Goal: Transaction & Acquisition: Purchase product/service

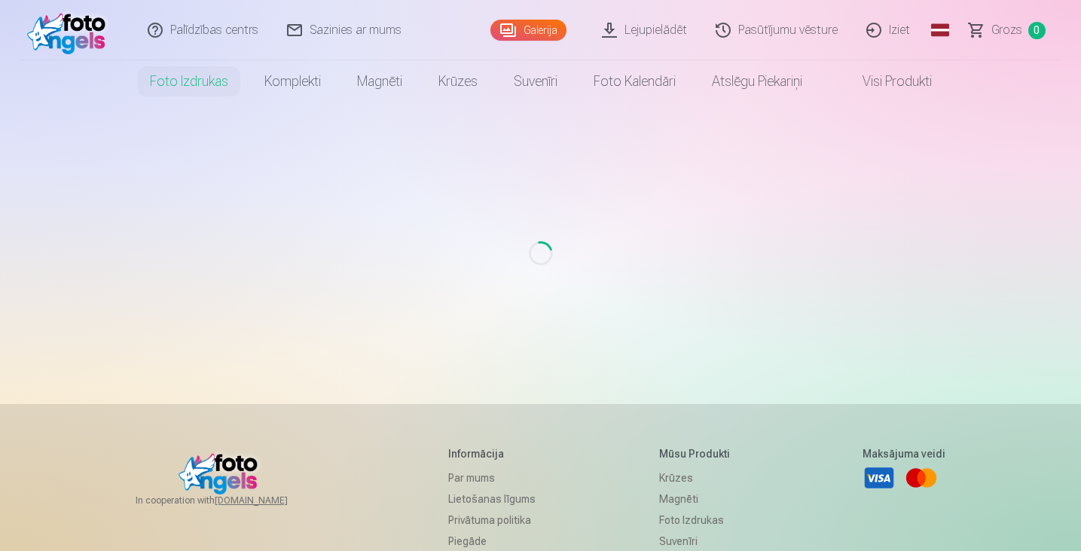
scroll to position [267, 0]
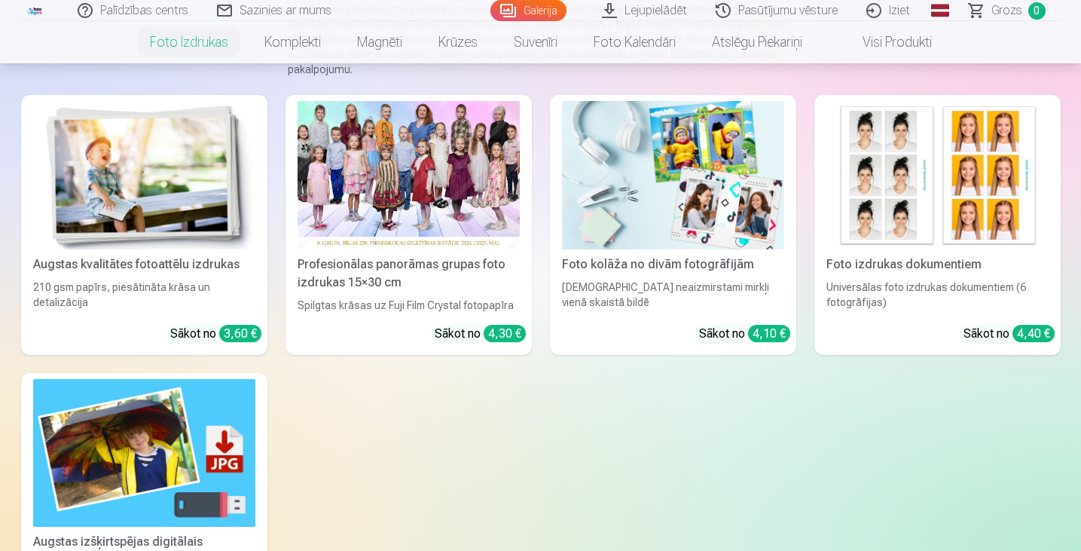
scroll to position [203, 0]
click at [161, 163] on img at bounding box center [144, 175] width 222 height 148
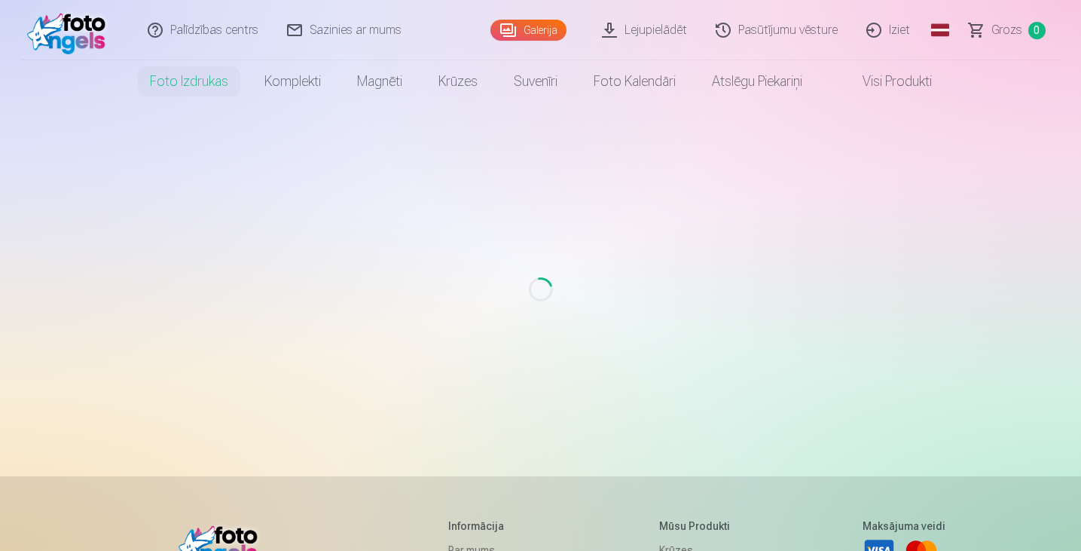
click at [641, 29] on link "Lejupielādēt" at bounding box center [645, 30] width 114 height 60
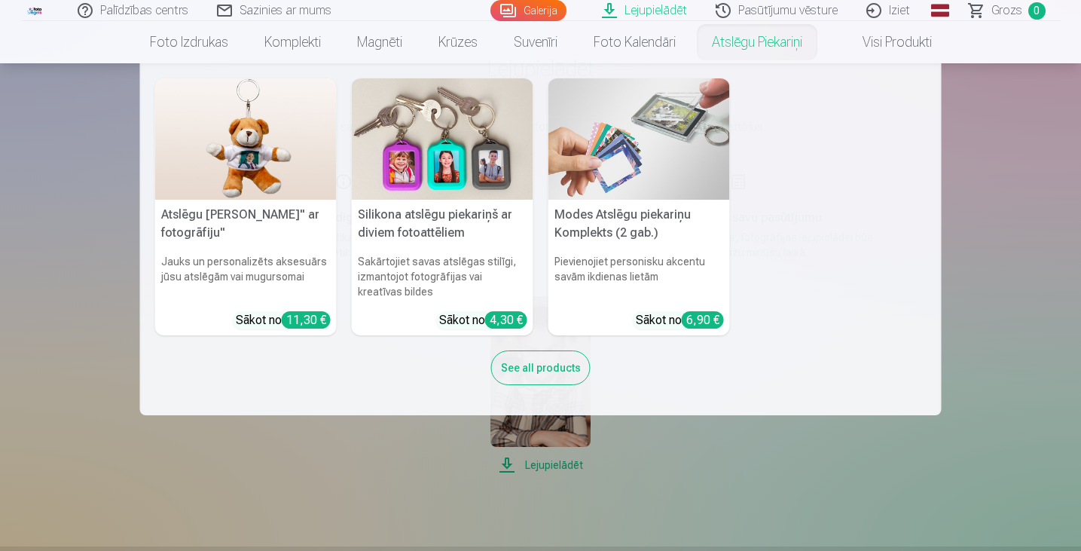
scroll to position [151, 0]
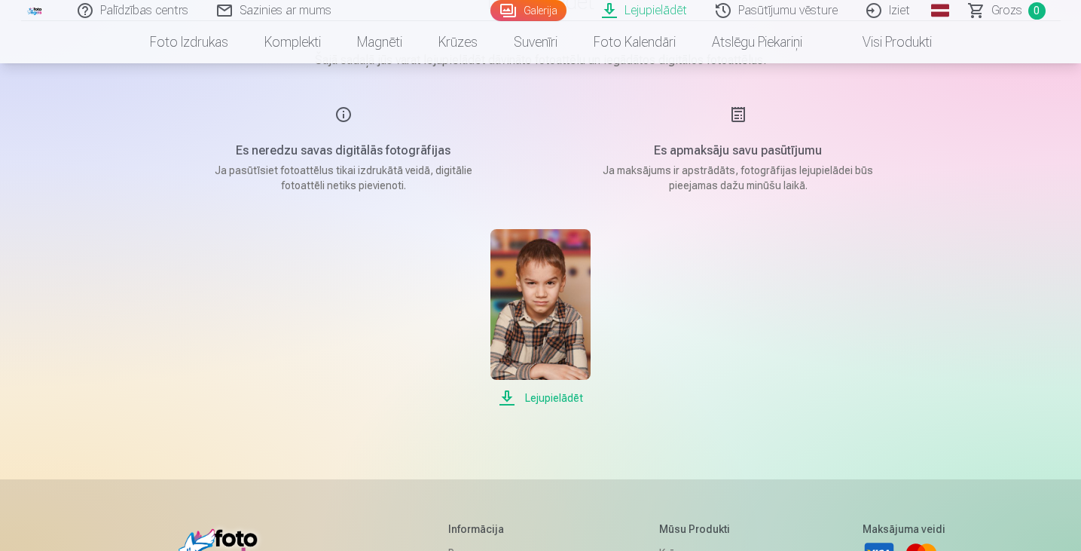
click at [550, 398] on span "Lejupielādēt" at bounding box center [540, 398] width 100 height 18
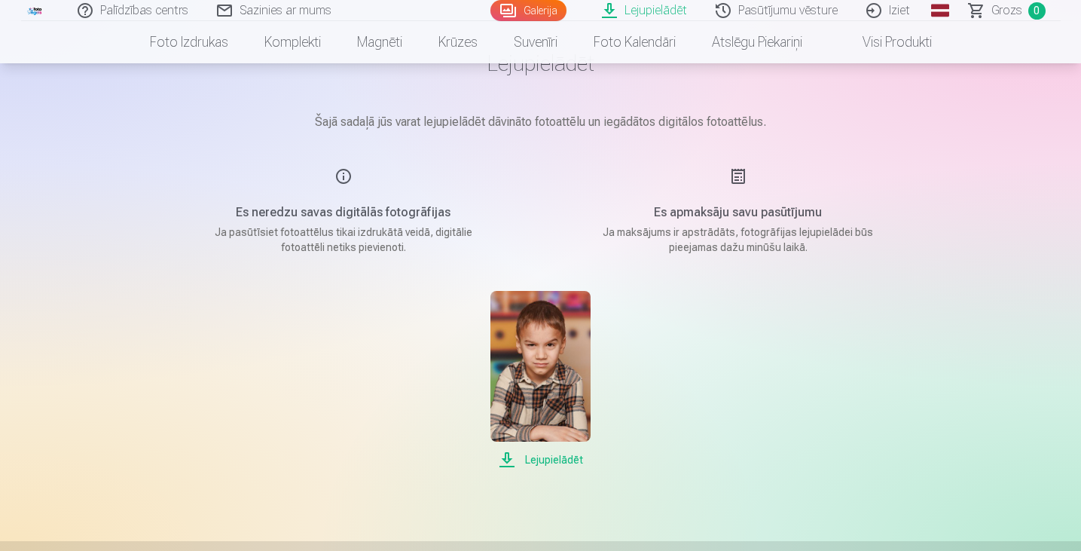
scroll to position [75, 0]
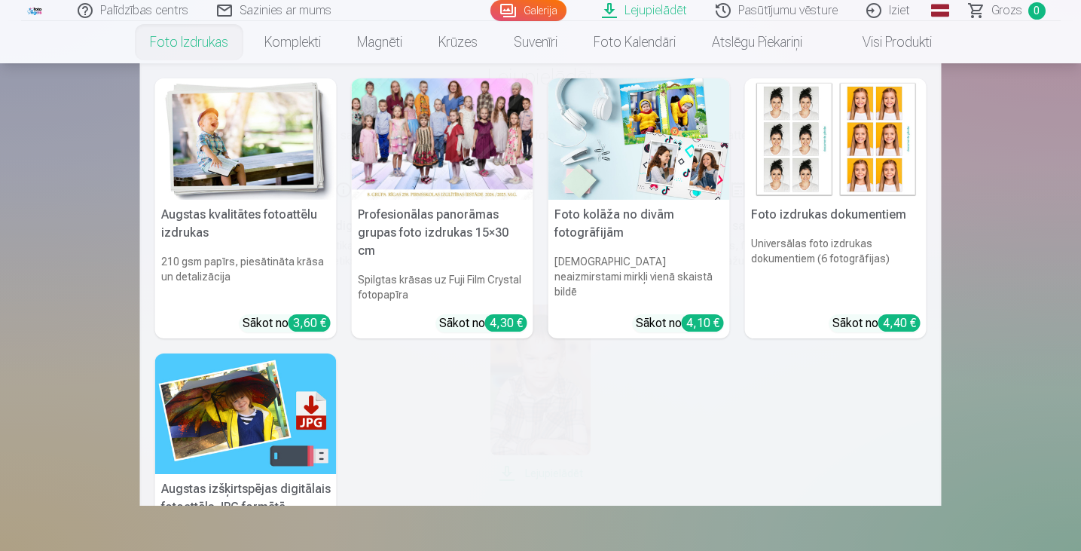
click at [205, 47] on link "Foto izdrukas" at bounding box center [189, 42] width 114 height 42
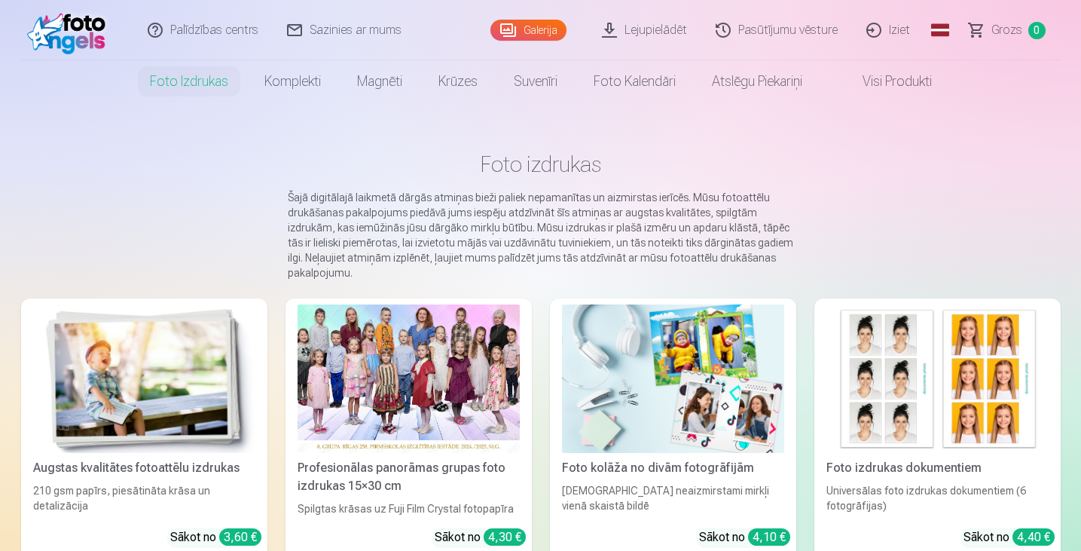
click at [71, 426] on img at bounding box center [144, 378] width 222 height 148
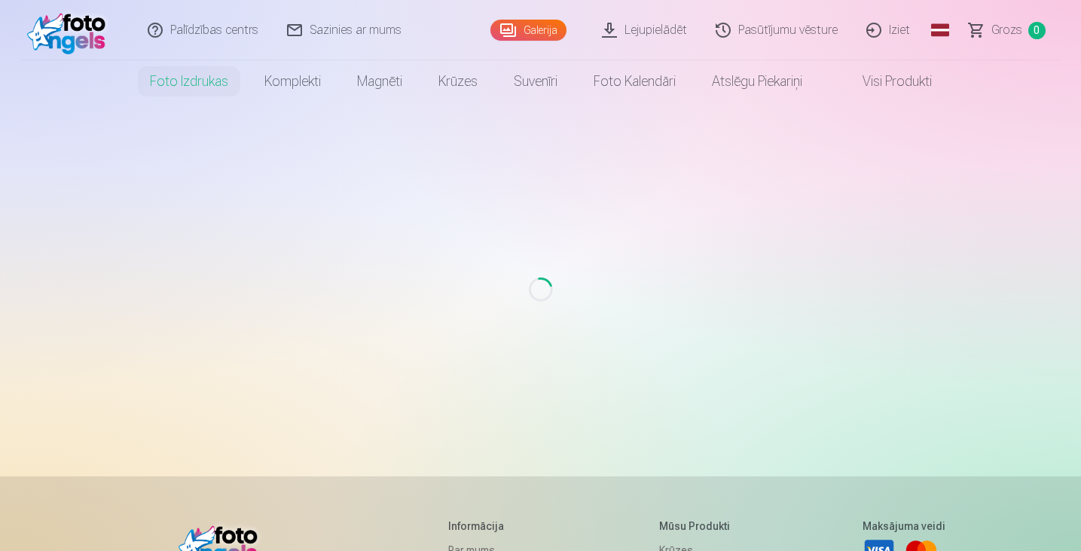
click at [535, 33] on link "Galerija" at bounding box center [528, 30] width 76 height 21
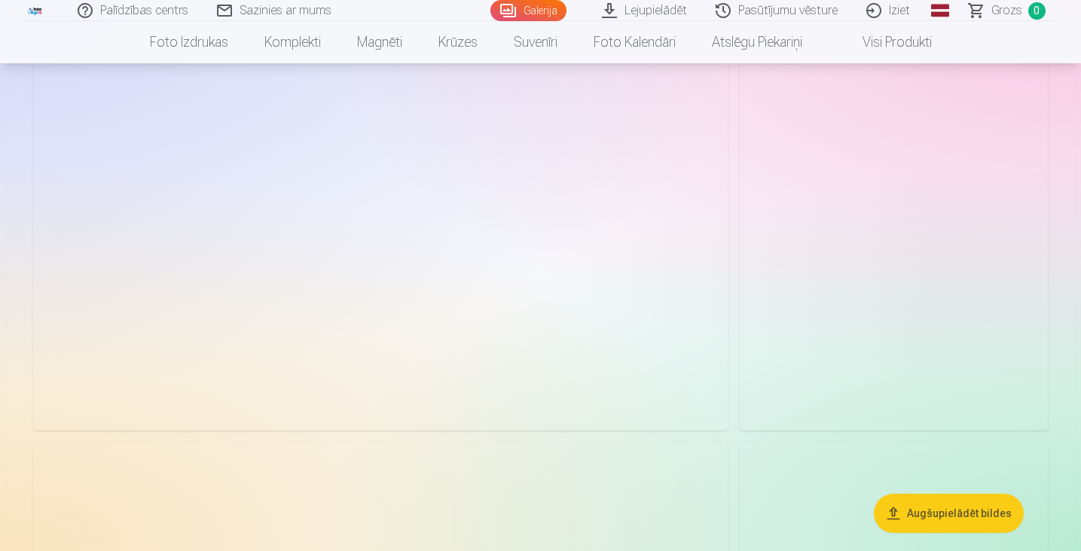
scroll to position [2034, 0]
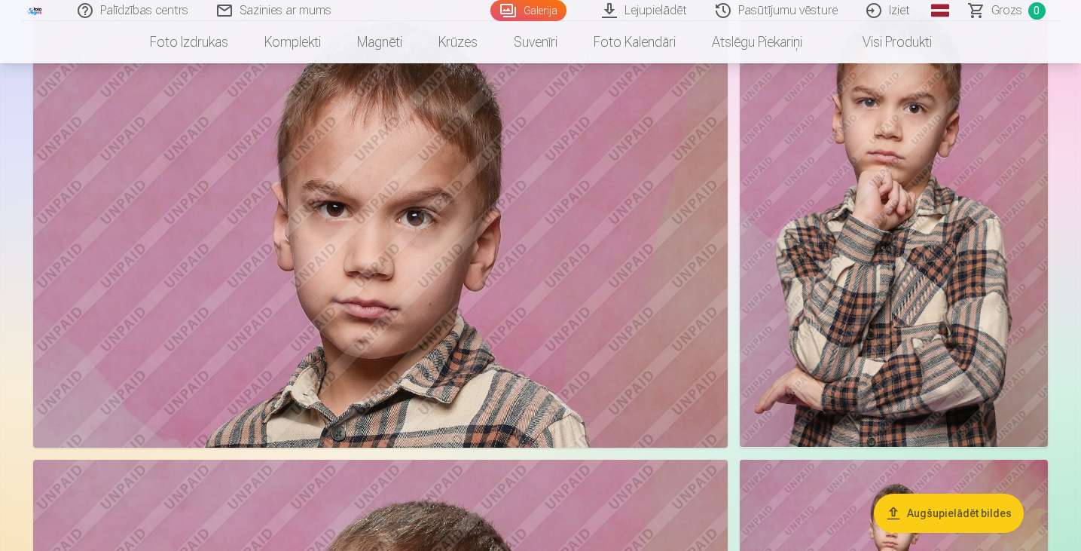
click at [963, 277] on img at bounding box center [894, 215] width 308 height 462
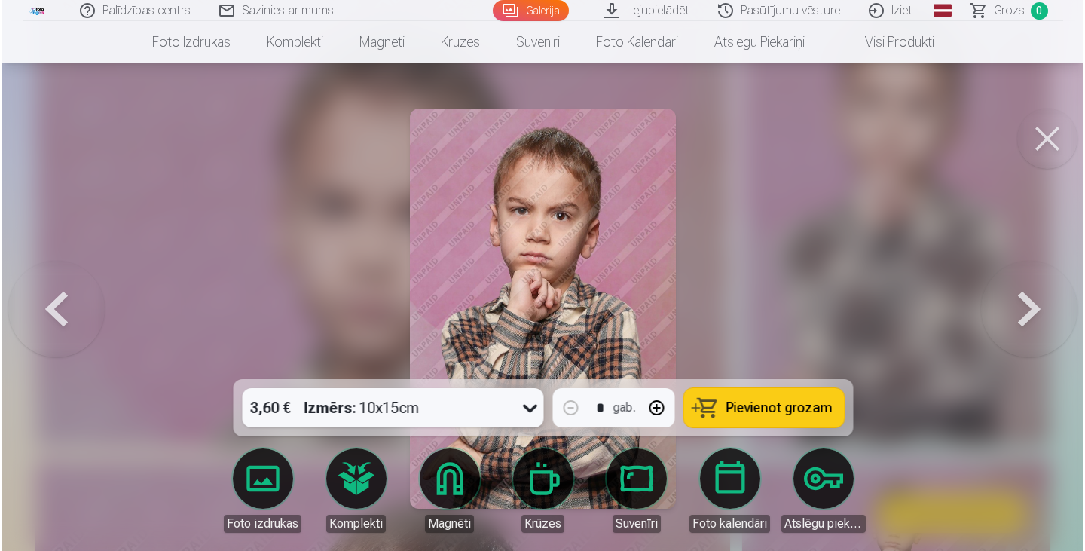
scroll to position [2040, 0]
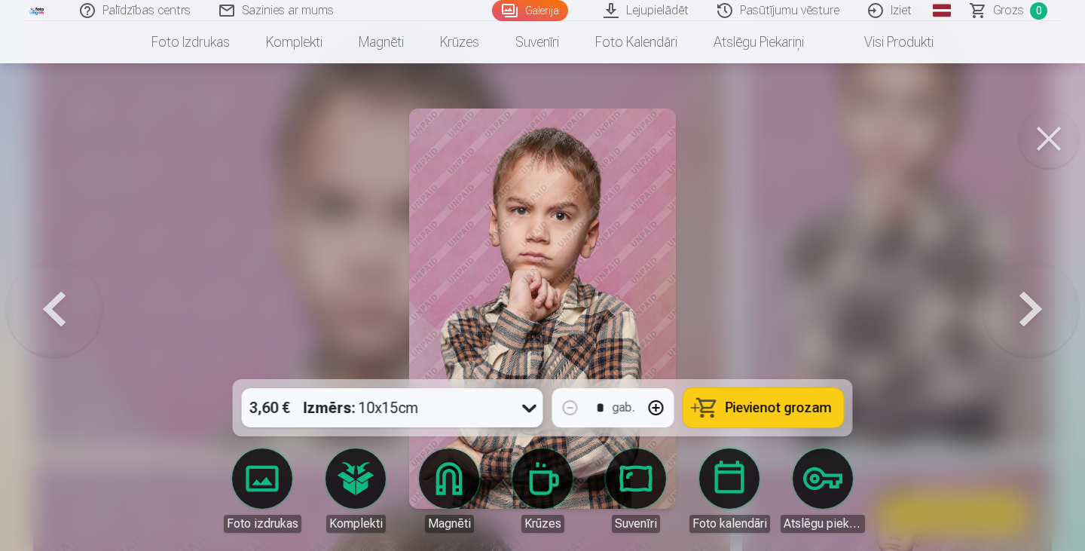
click at [759, 409] on span "Pievienot grozam" at bounding box center [778, 408] width 106 height 14
click at [1023, 306] on button at bounding box center [1030, 308] width 96 height 111
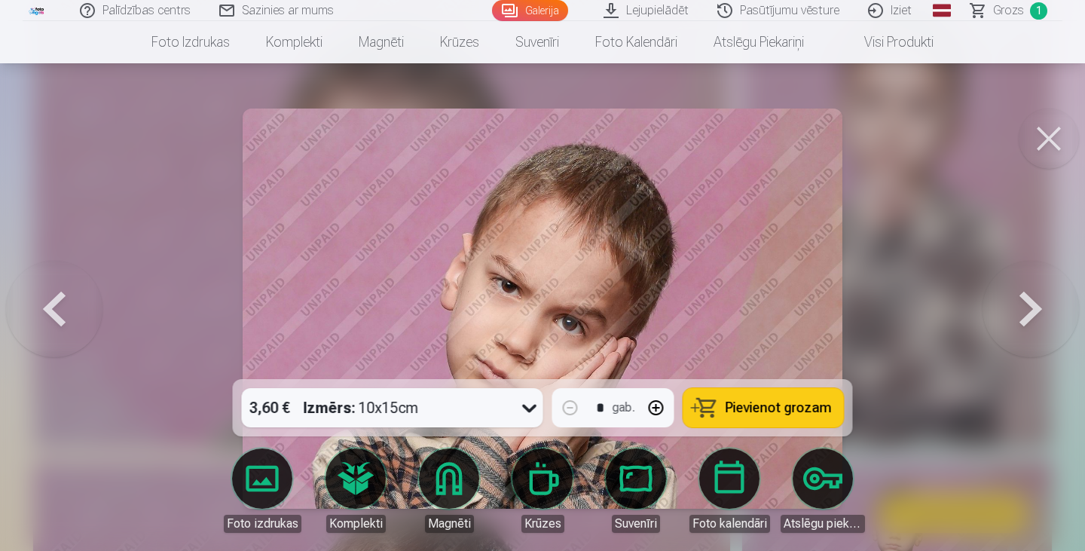
click at [1019, 307] on button at bounding box center [1030, 308] width 96 height 111
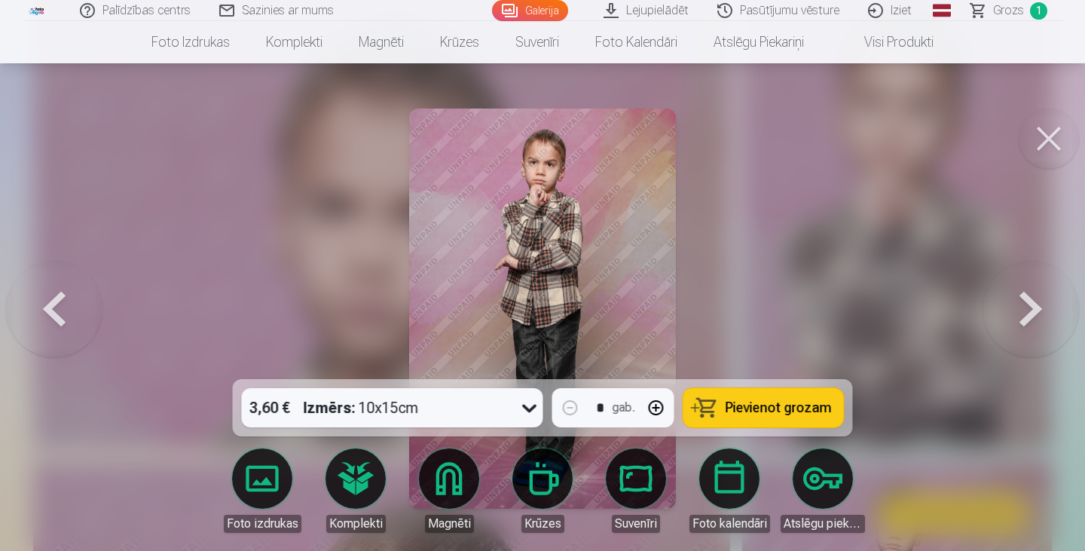
click at [1019, 307] on button at bounding box center [1030, 308] width 96 height 111
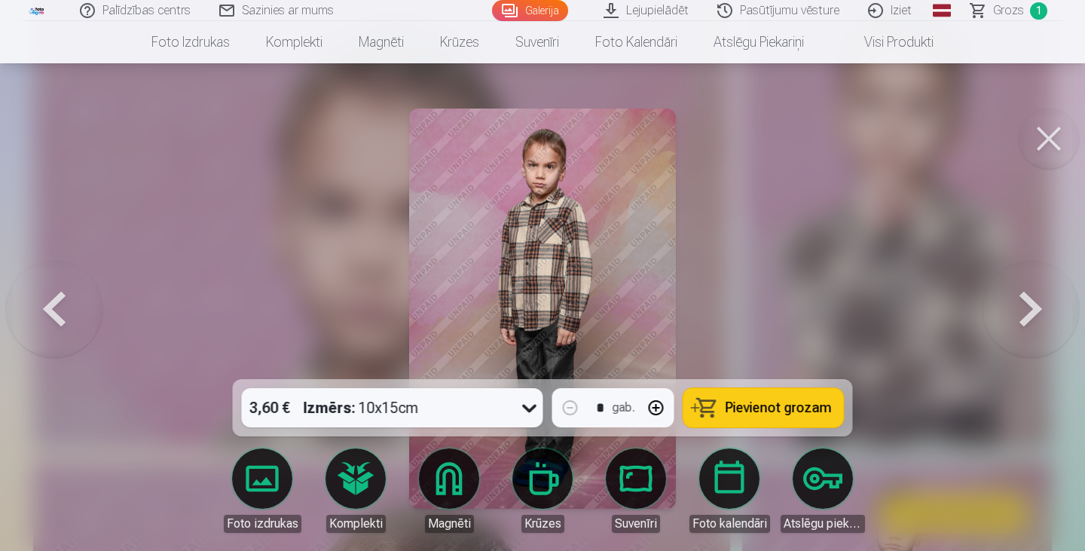
click at [1019, 307] on button at bounding box center [1030, 308] width 96 height 111
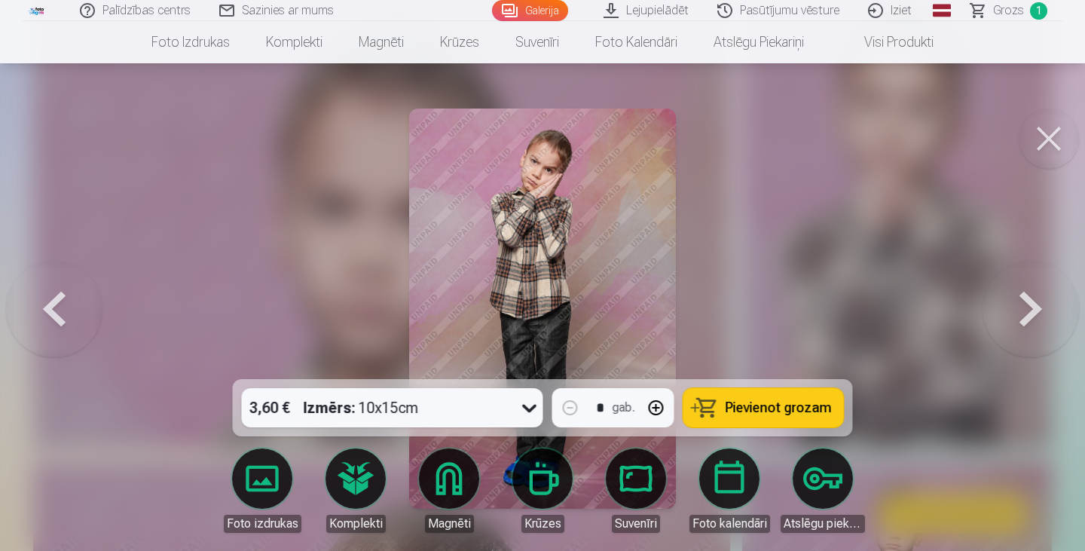
click at [1019, 307] on button at bounding box center [1030, 308] width 96 height 111
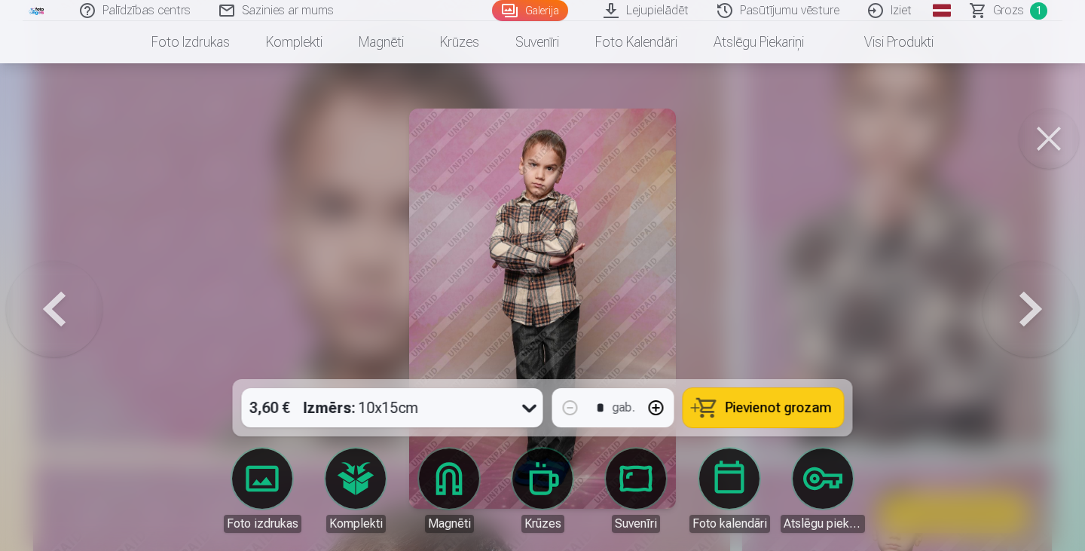
click at [1019, 307] on button at bounding box center [1030, 308] width 96 height 111
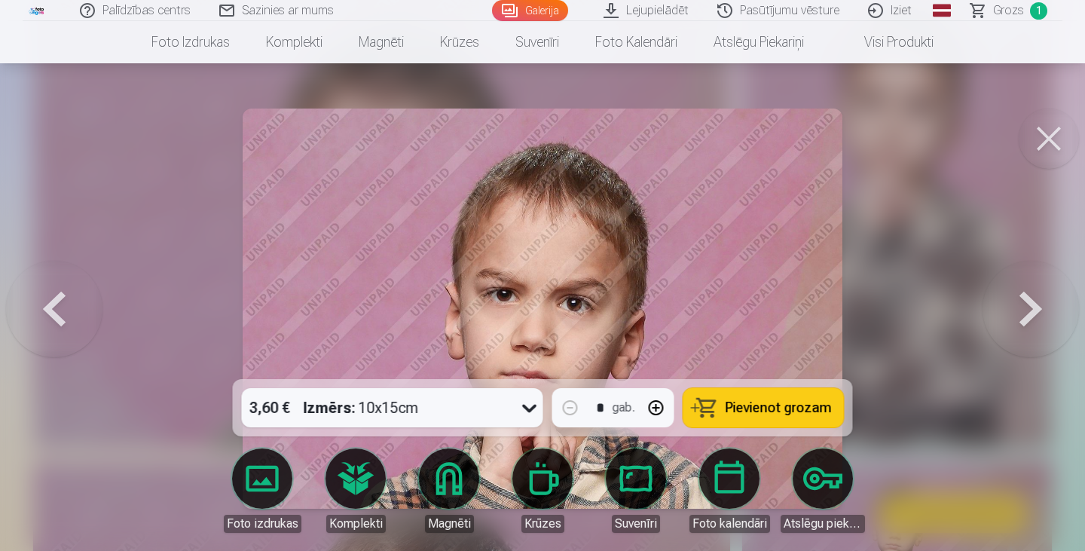
click at [1019, 307] on button at bounding box center [1030, 308] width 96 height 111
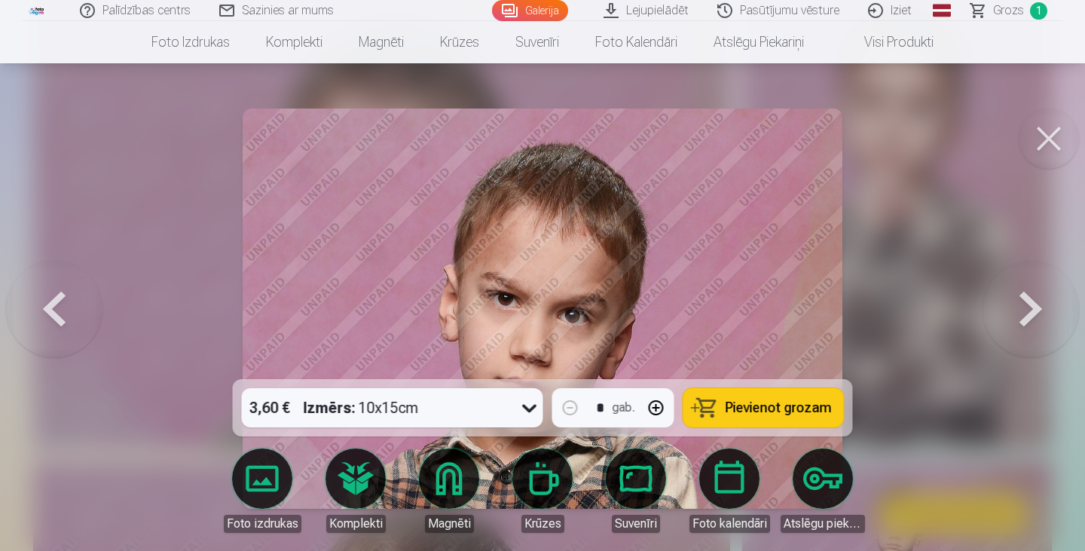
click at [1019, 307] on button at bounding box center [1030, 308] width 96 height 111
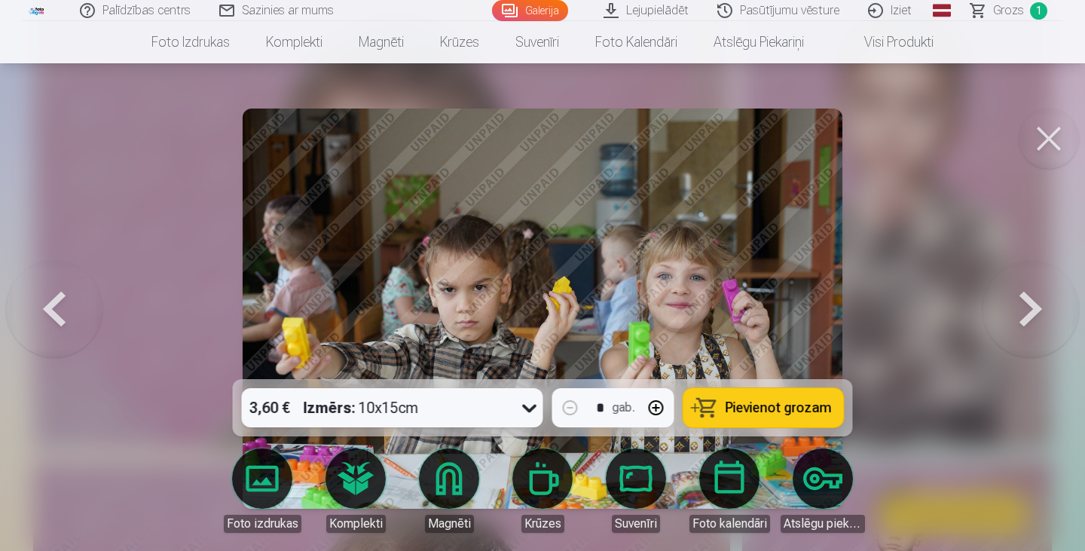
click at [1019, 307] on button at bounding box center [1030, 308] width 96 height 111
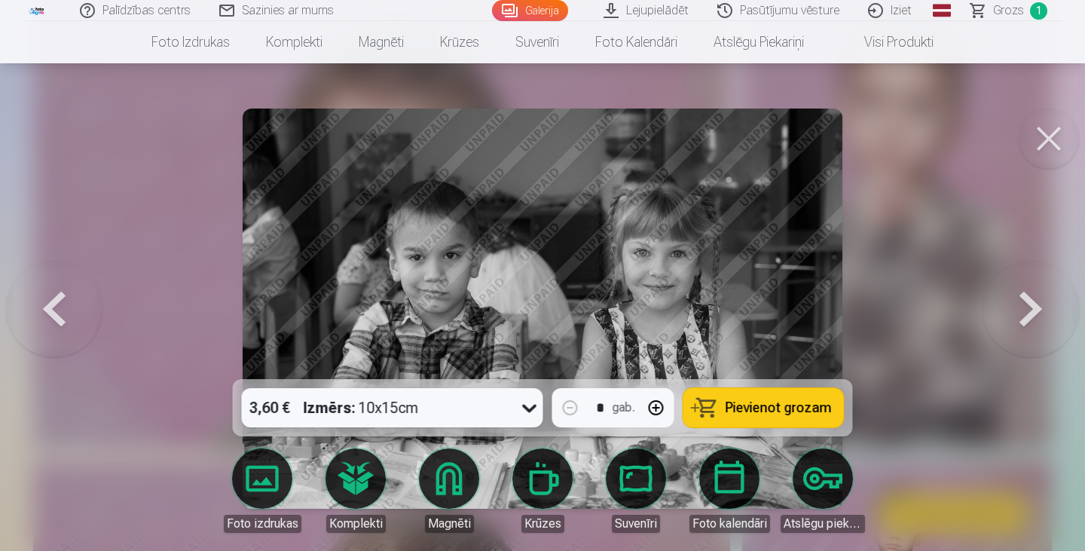
click at [1019, 307] on button at bounding box center [1030, 308] width 96 height 111
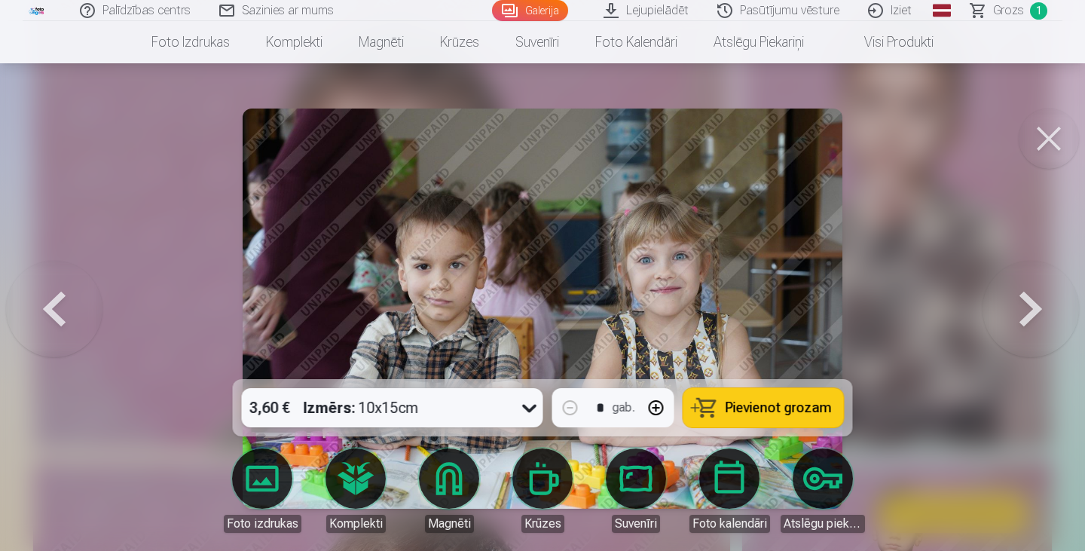
click at [1019, 307] on button at bounding box center [1030, 308] width 96 height 111
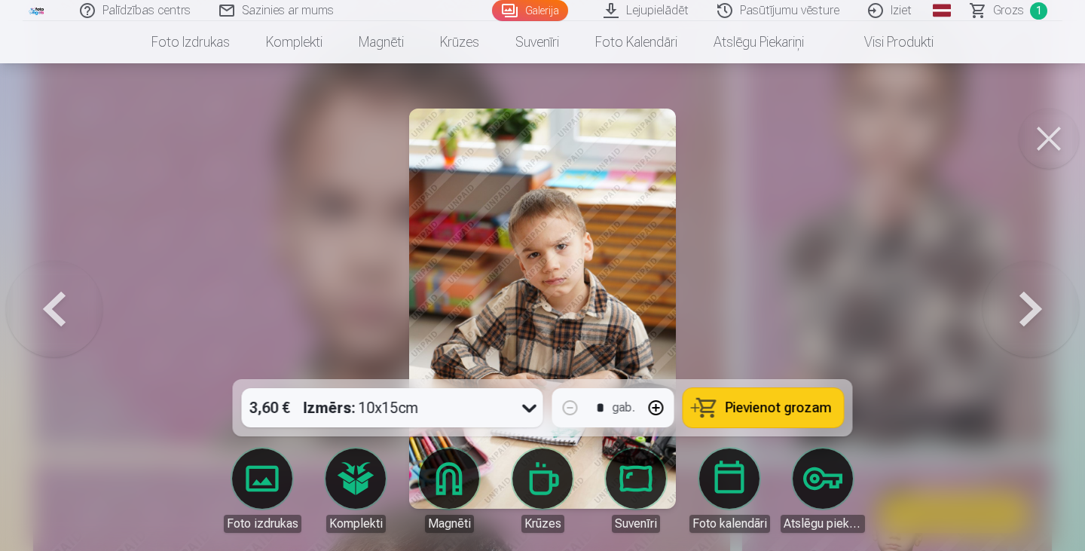
click at [1036, 133] on button at bounding box center [1048, 138] width 60 height 60
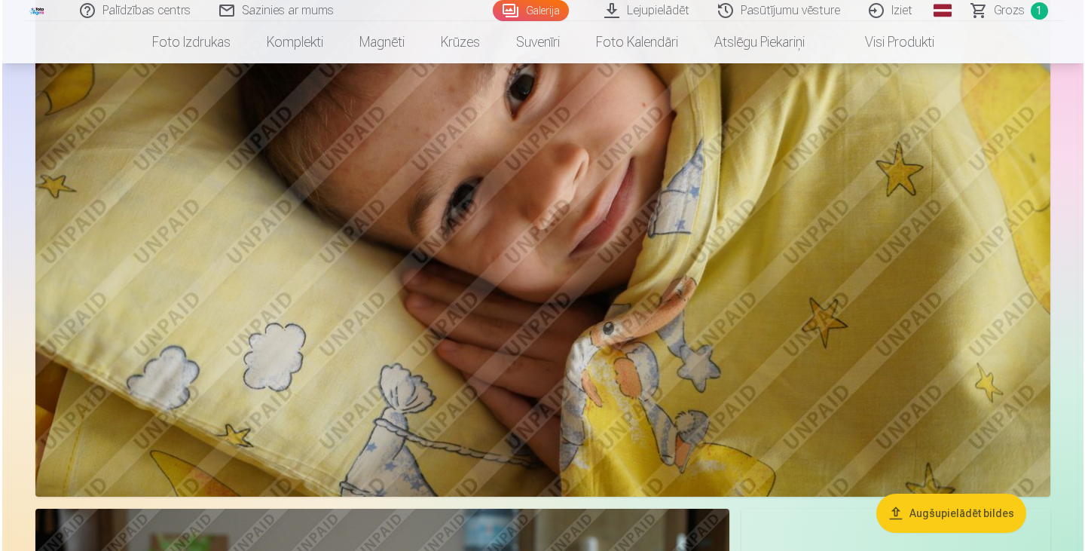
scroll to position [9038, 0]
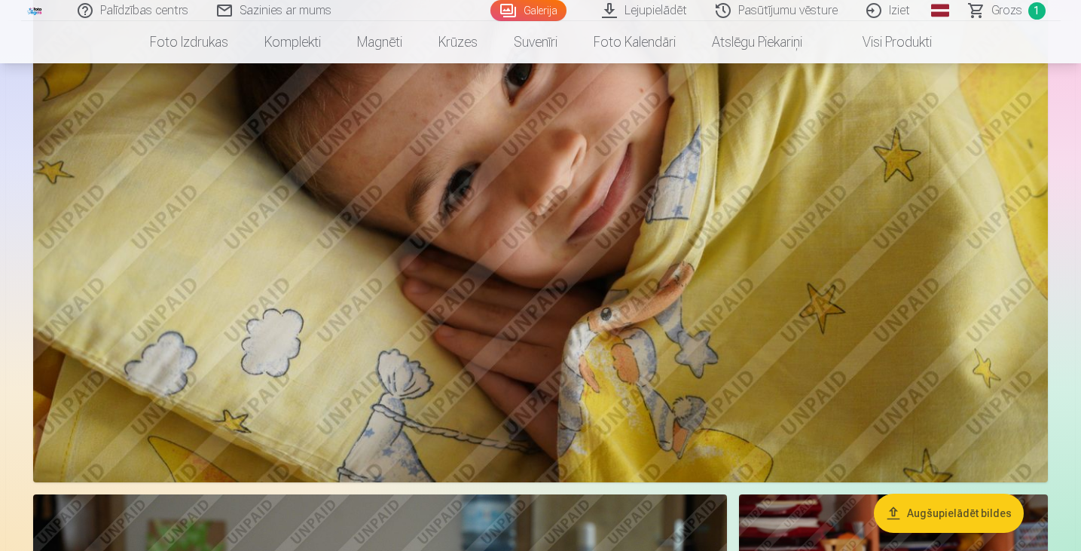
click at [903, 197] on img at bounding box center [540, 144] width 1015 height 676
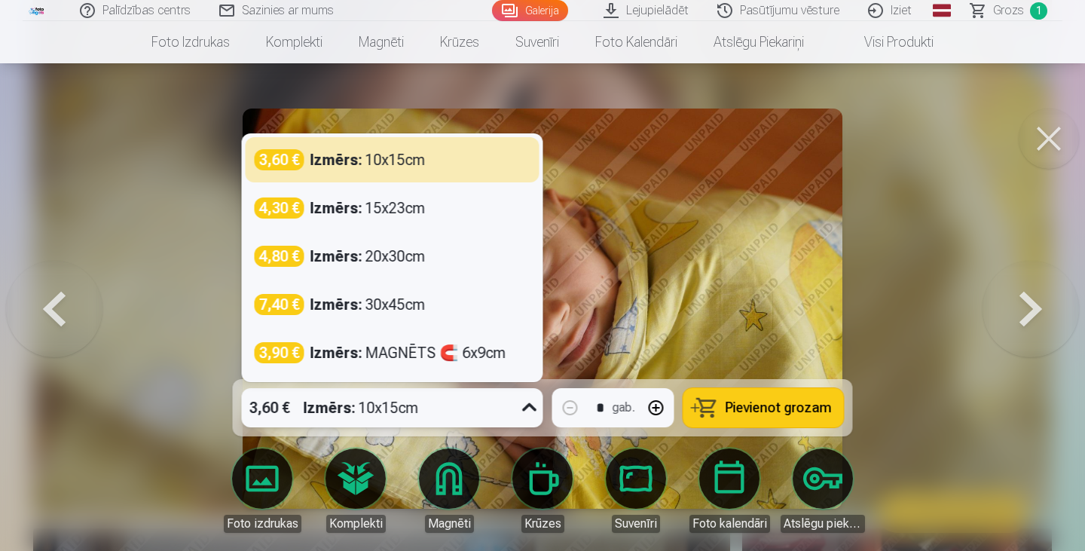
click at [520, 410] on icon at bounding box center [529, 407] width 24 height 24
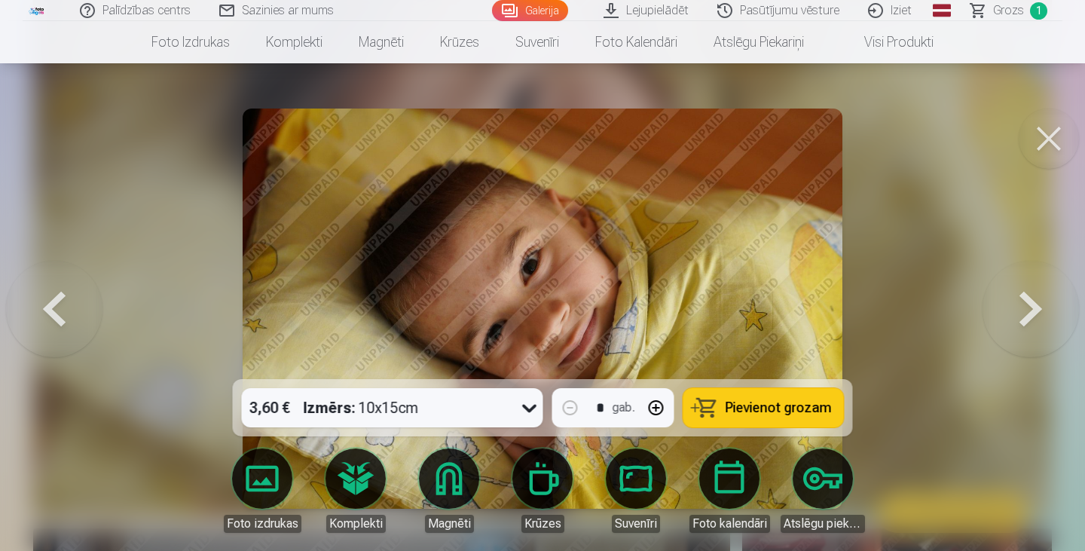
click at [763, 403] on span "Pievienot grozam" at bounding box center [778, 408] width 106 height 14
click at [1030, 308] on button at bounding box center [1030, 308] width 96 height 111
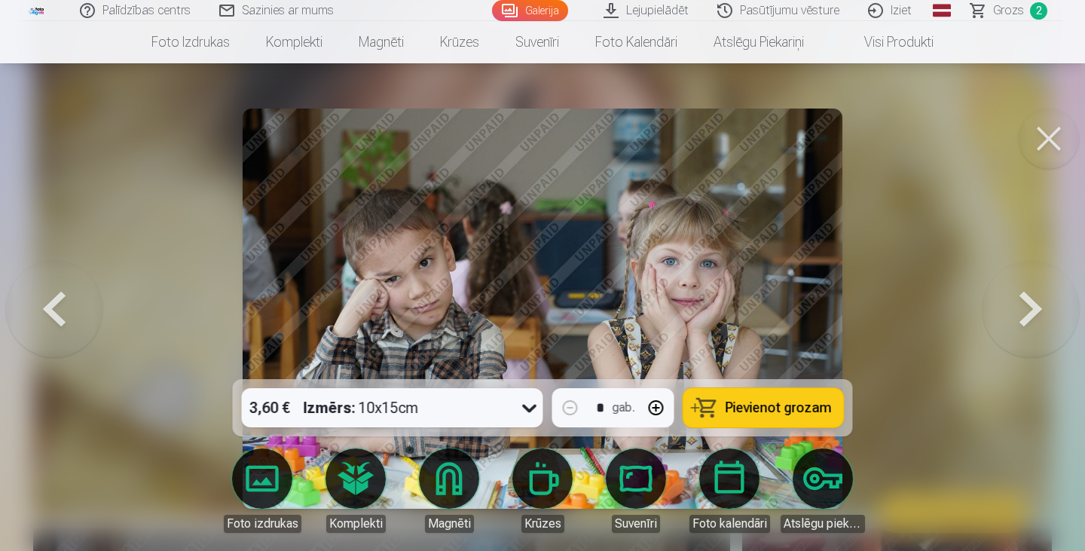
click at [1030, 308] on button at bounding box center [1030, 308] width 96 height 111
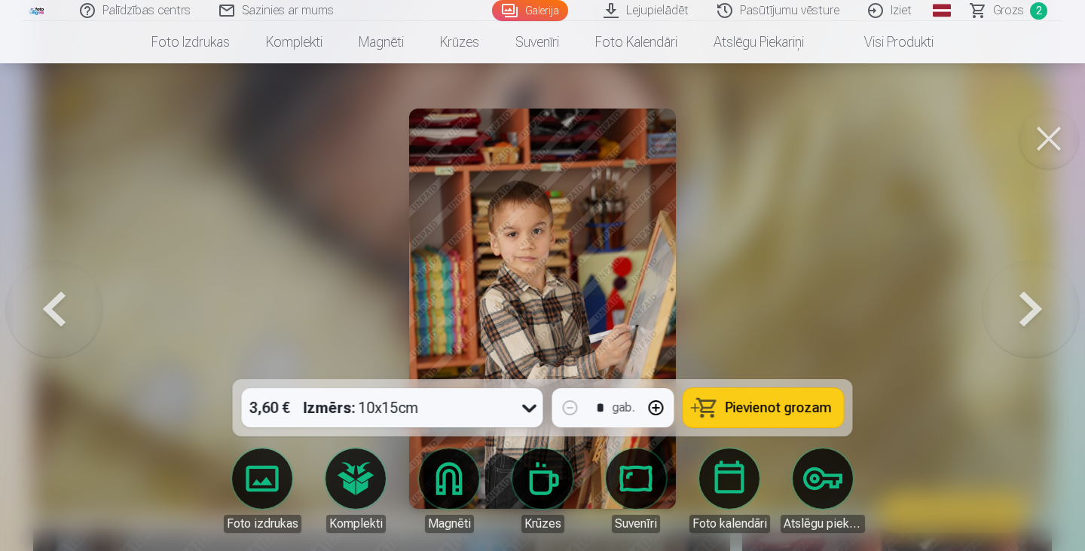
click at [1030, 308] on button at bounding box center [1030, 308] width 96 height 111
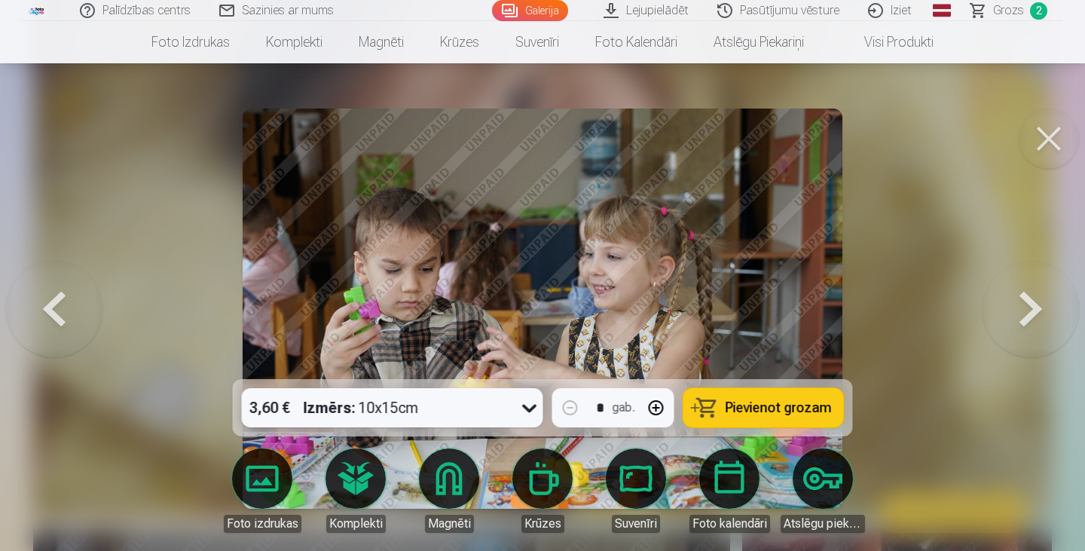
click at [1030, 308] on button at bounding box center [1030, 308] width 96 height 111
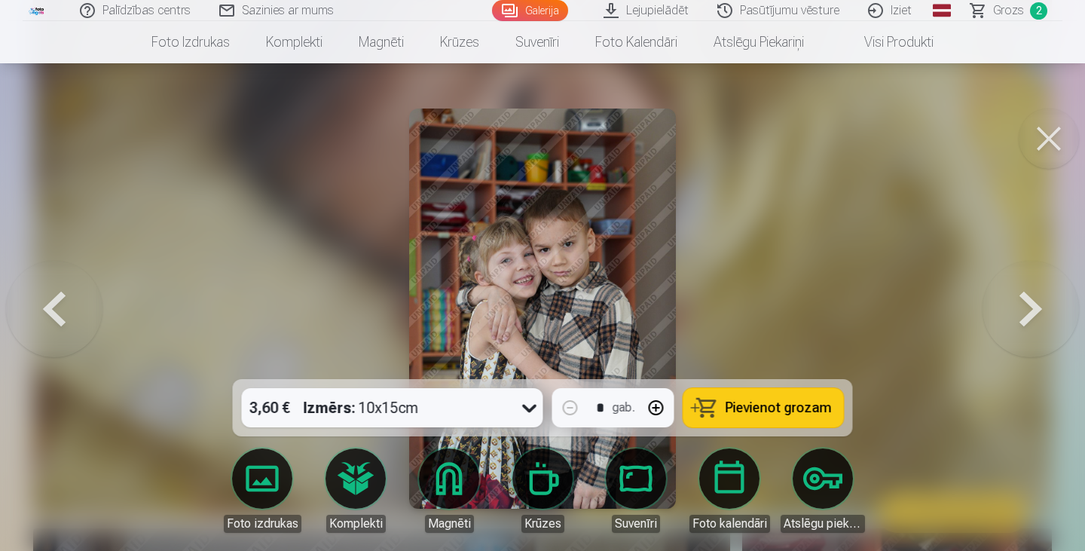
click at [1022, 294] on button at bounding box center [1030, 308] width 96 height 111
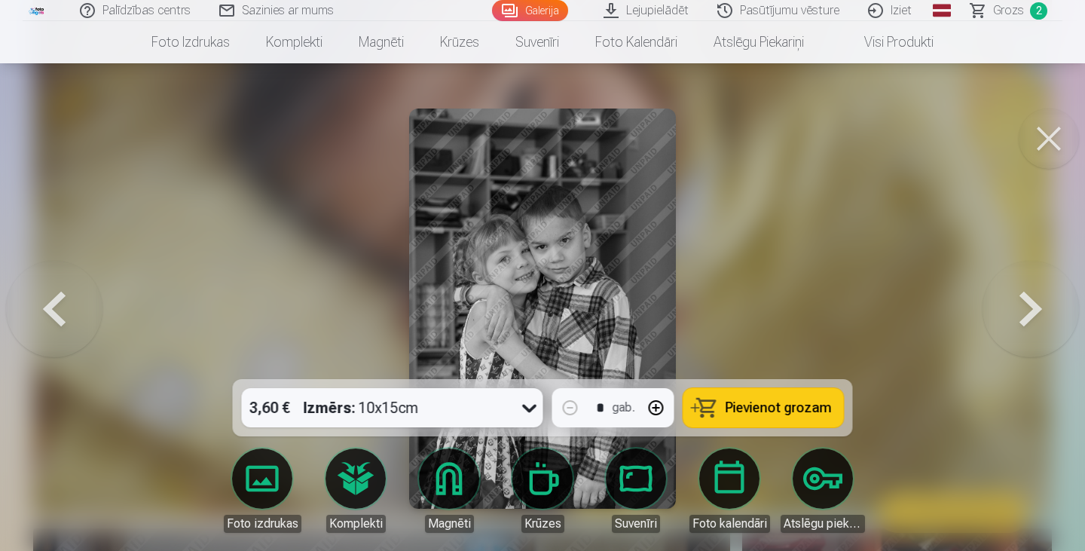
click at [1022, 294] on button at bounding box center [1030, 308] width 96 height 111
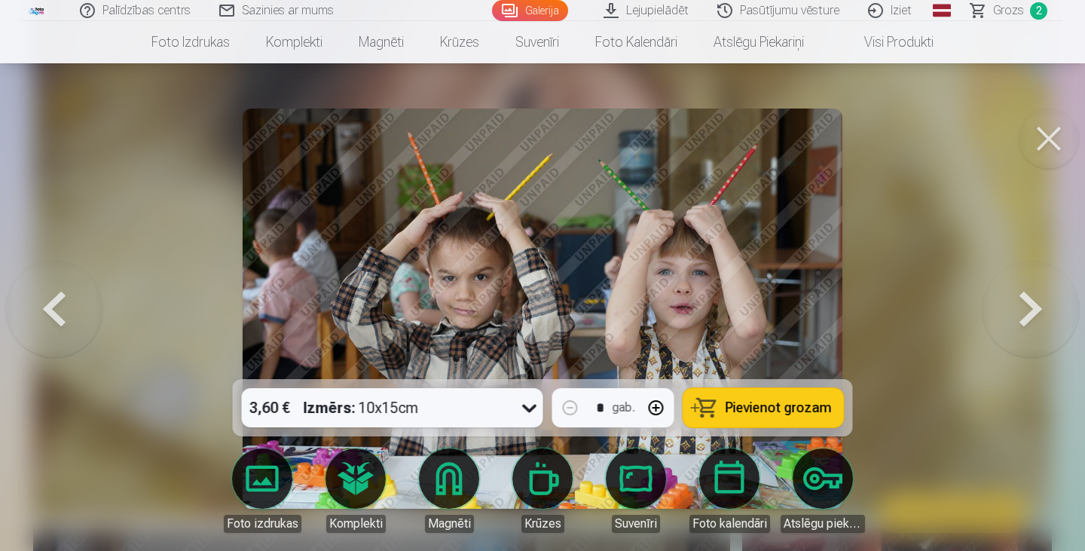
click at [1022, 294] on button at bounding box center [1030, 308] width 96 height 111
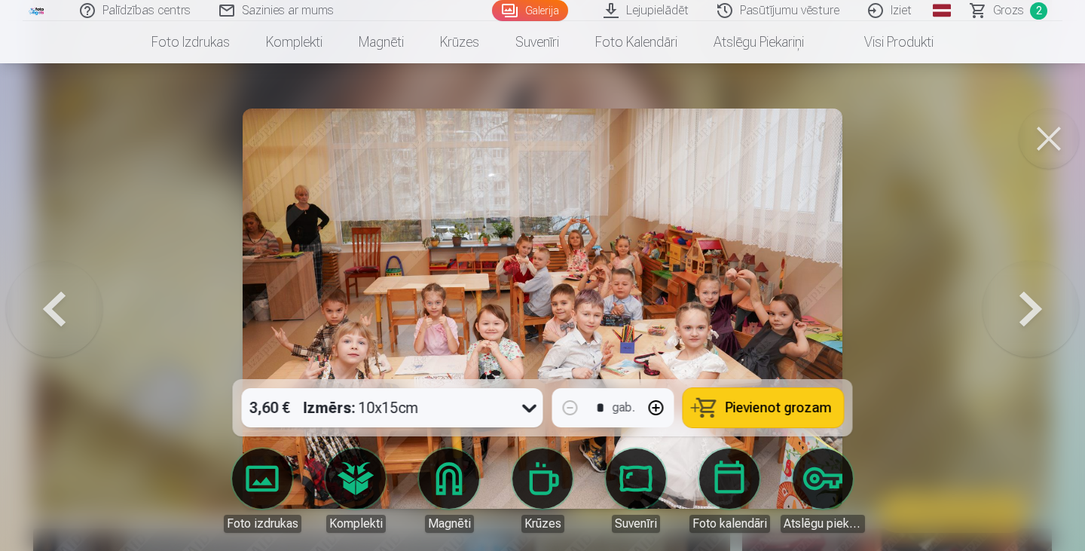
click at [1022, 294] on button at bounding box center [1030, 308] width 96 height 111
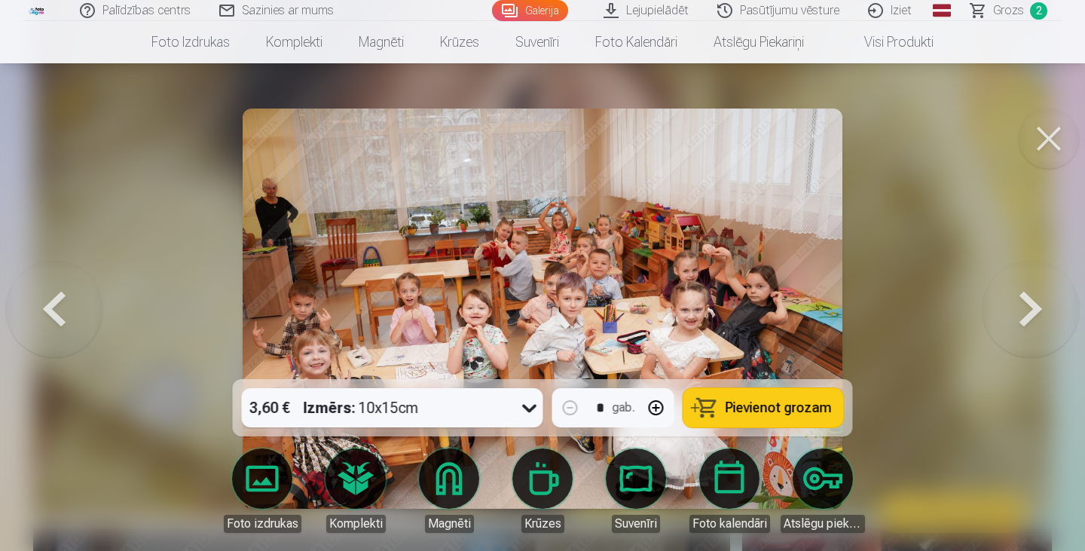
click at [1022, 294] on button at bounding box center [1030, 308] width 96 height 111
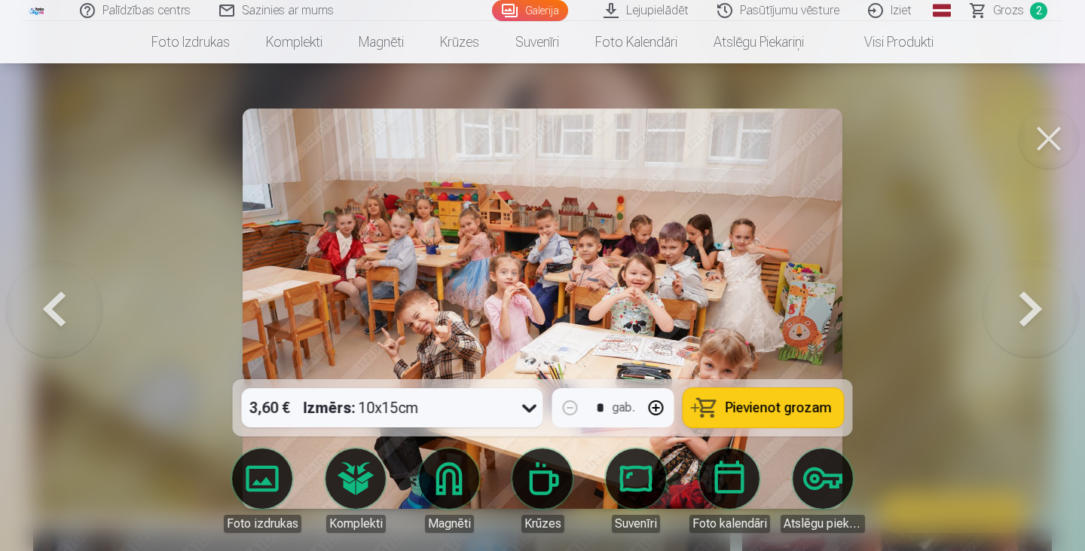
click at [1022, 294] on button at bounding box center [1030, 308] width 96 height 111
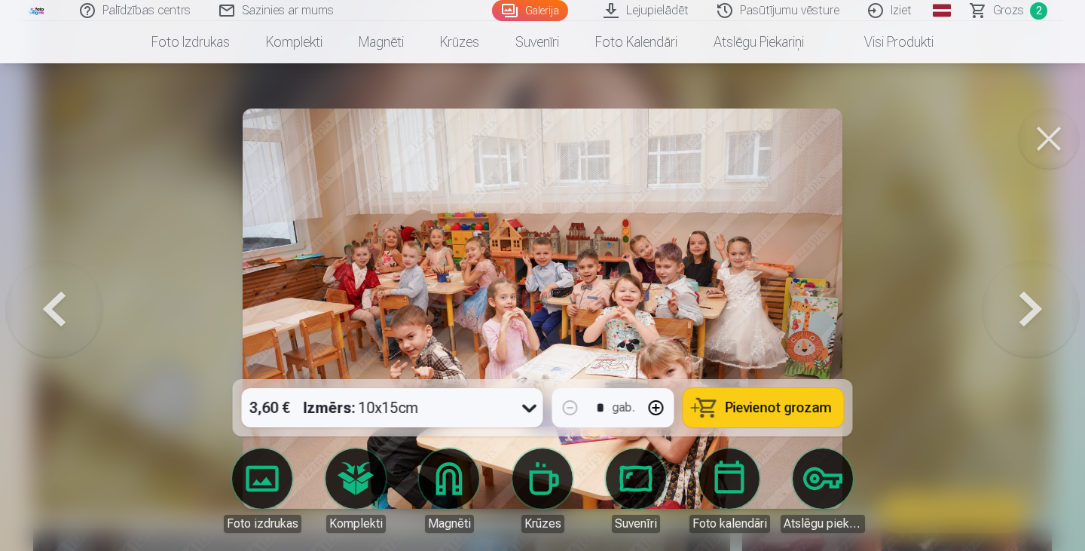
click at [1022, 294] on button at bounding box center [1030, 308] width 96 height 111
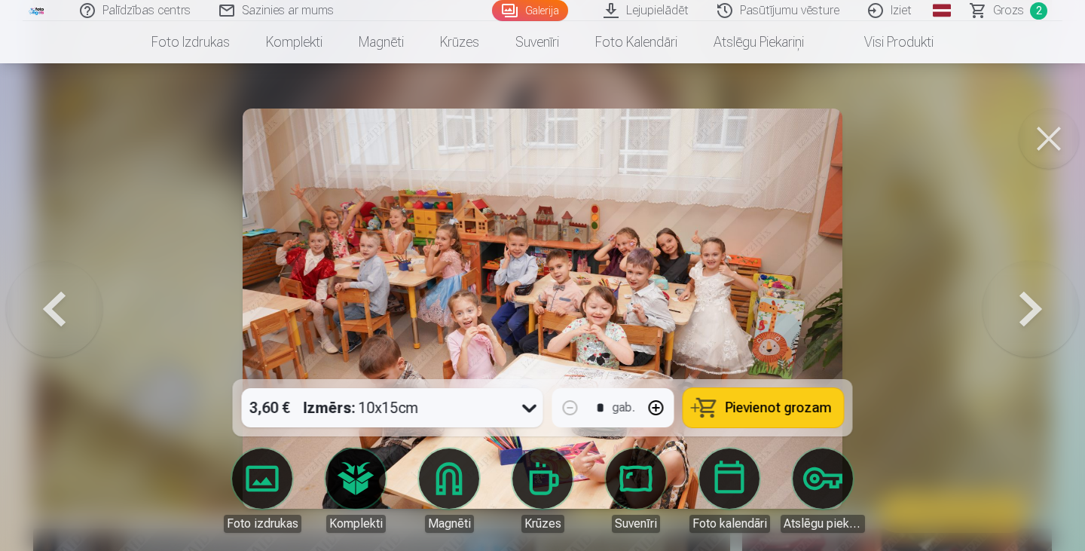
click at [62, 307] on button at bounding box center [54, 308] width 96 height 111
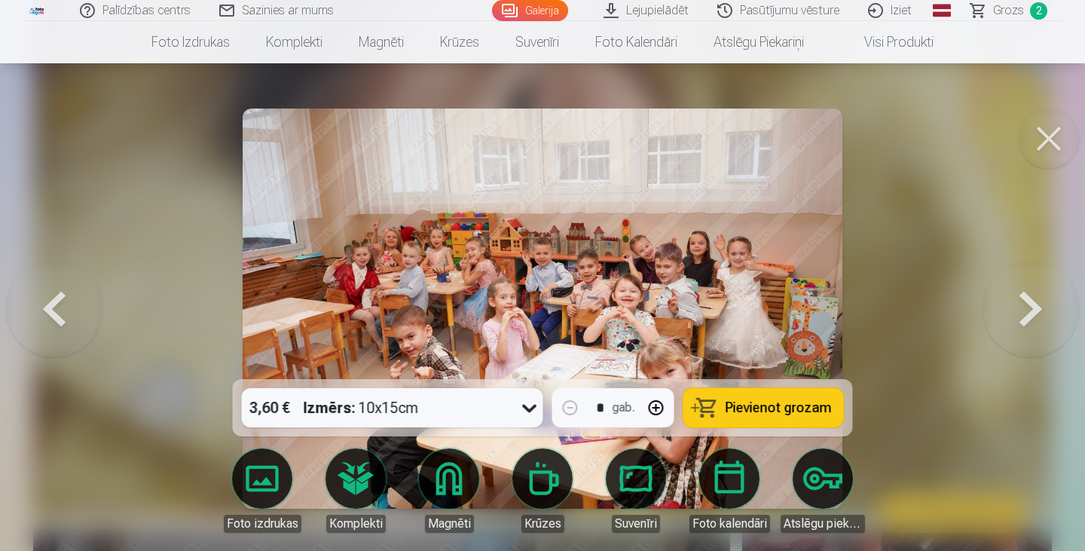
click at [777, 417] on button "Pievienot grozam" at bounding box center [763, 407] width 160 height 39
click at [1030, 315] on button at bounding box center [1030, 308] width 96 height 111
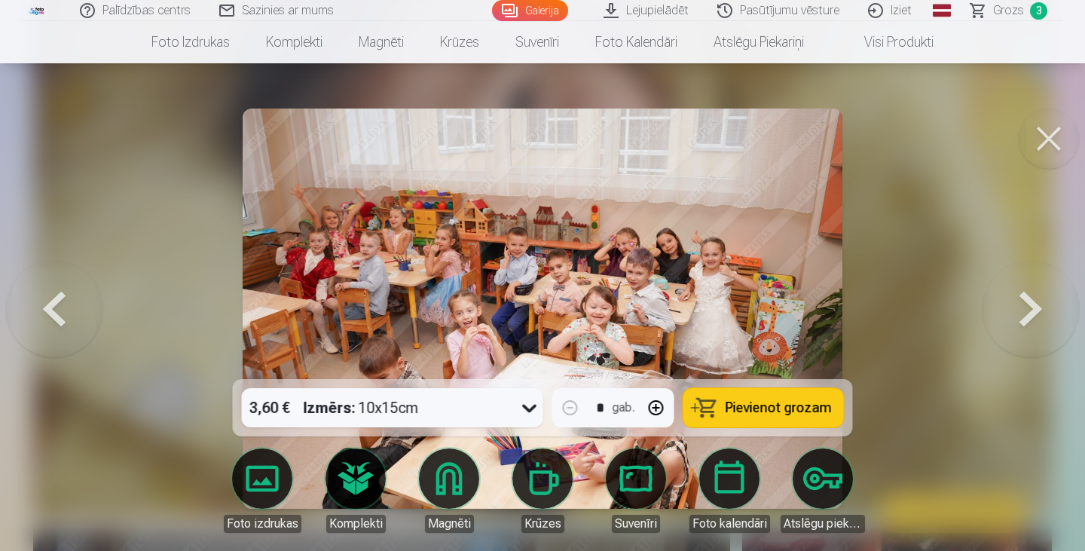
click at [1030, 315] on button at bounding box center [1030, 308] width 96 height 111
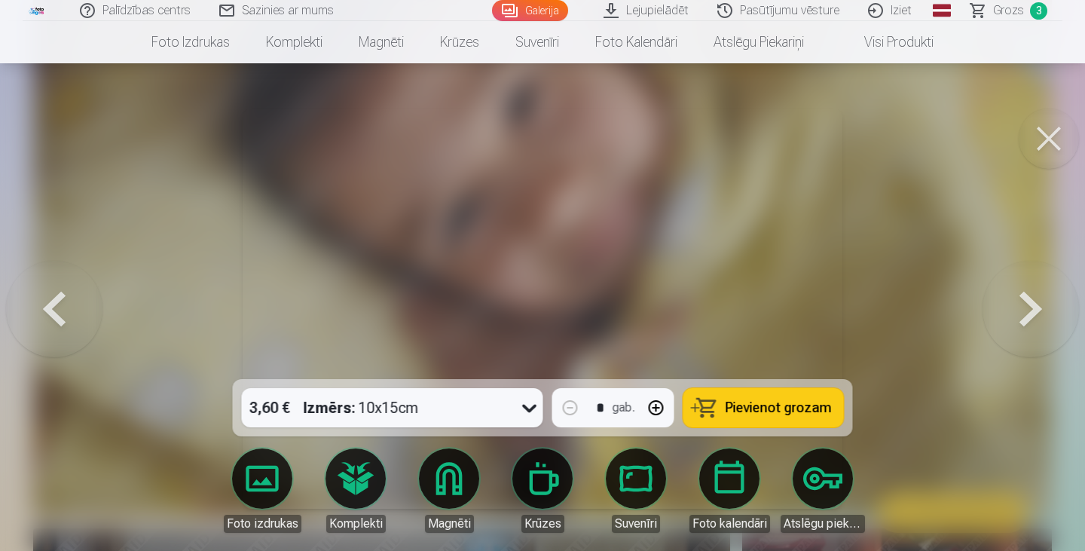
click at [1030, 315] on button at bounding box center [1030, 308] width 96 height 111
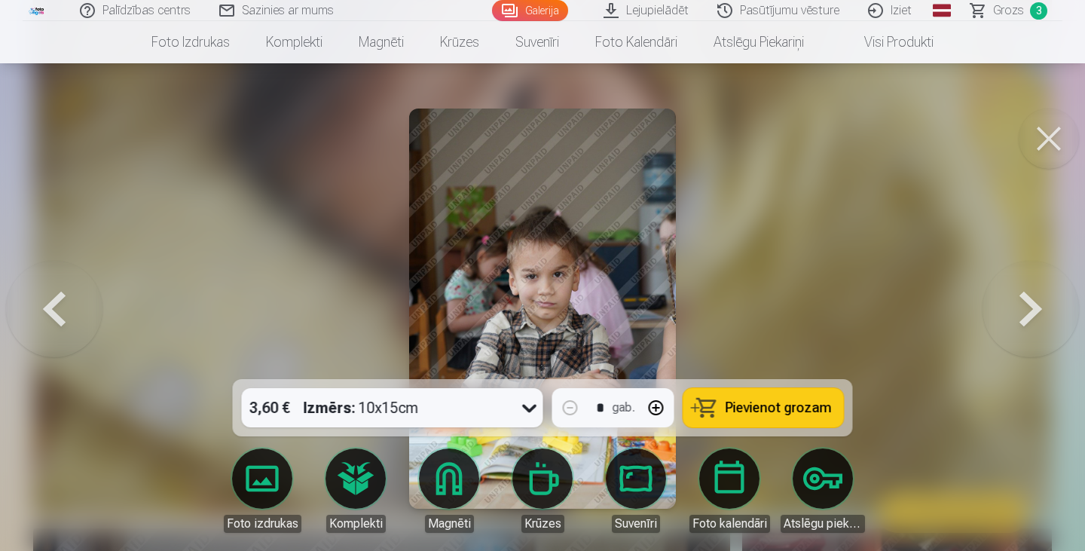
click at [1030, 315] on button at bounding box center [1030, 308] width 96 height 111
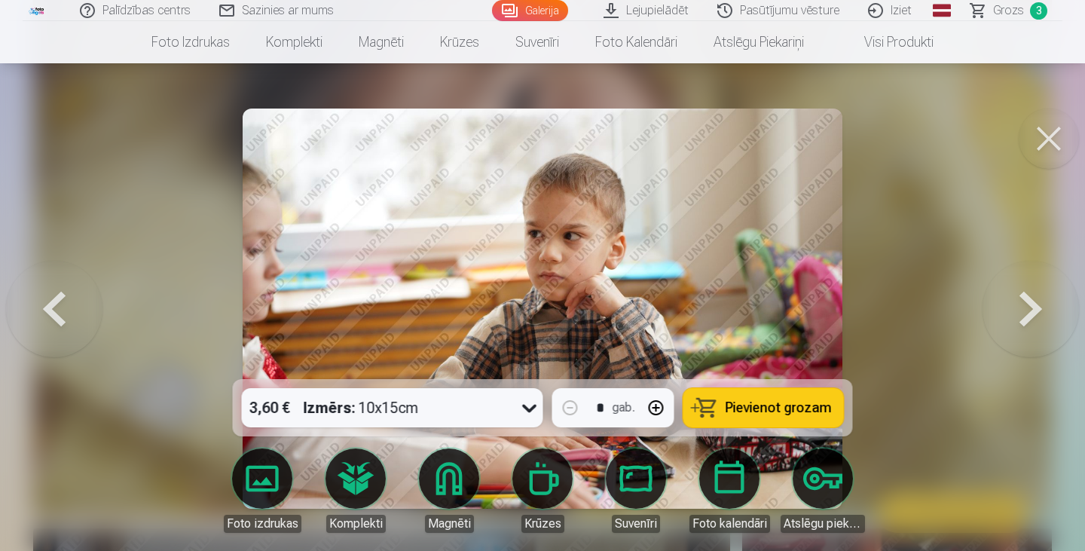
click at [1030, 315] on button at bounding box center [1030, 308] width 96 height 111
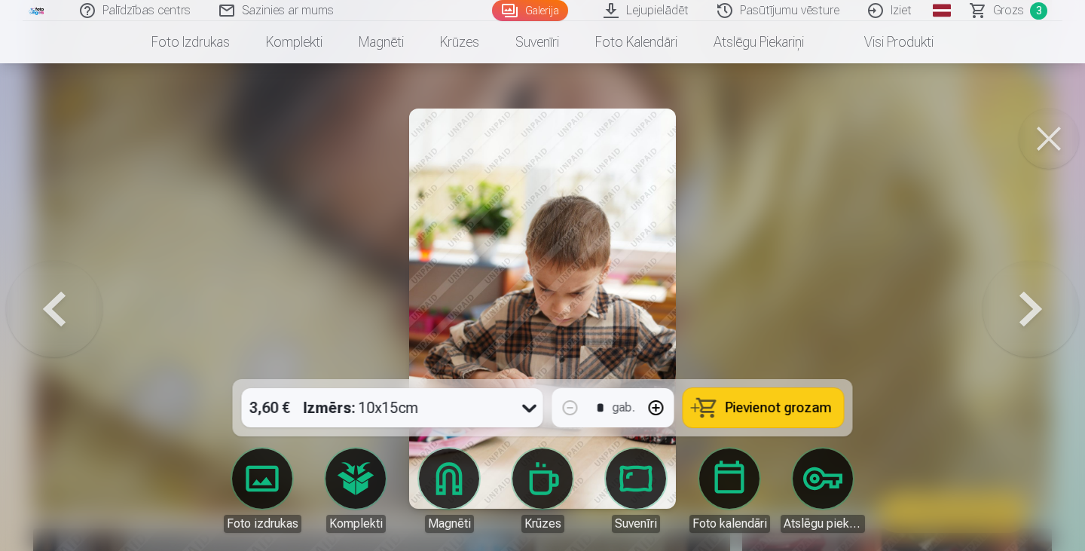
click at [1030, 315] on button at bounding box center [1030, 308] width 96 height 111
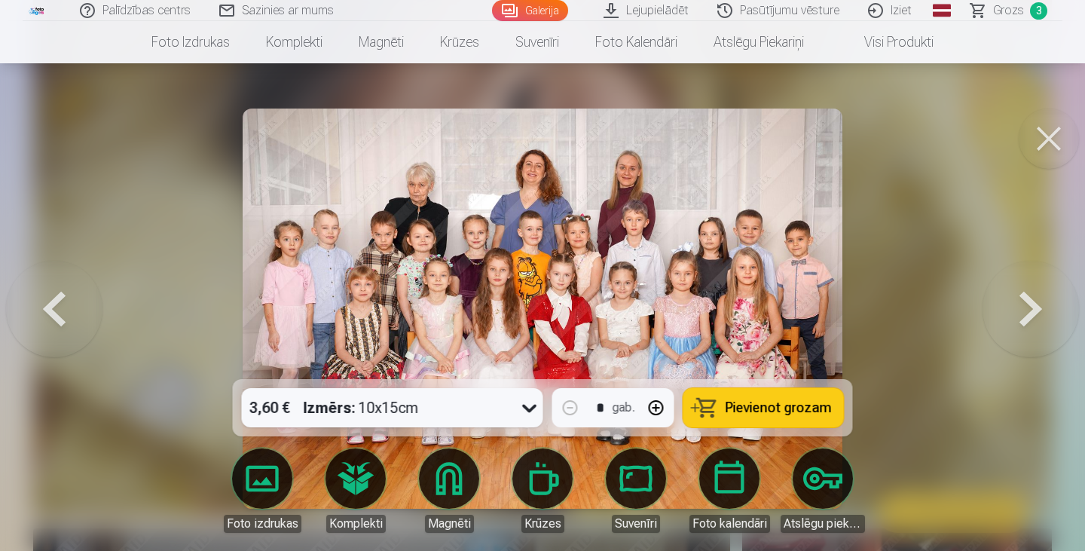
click at [1030, 315] on button at bounding box center [1030, 308] width 96 height 111
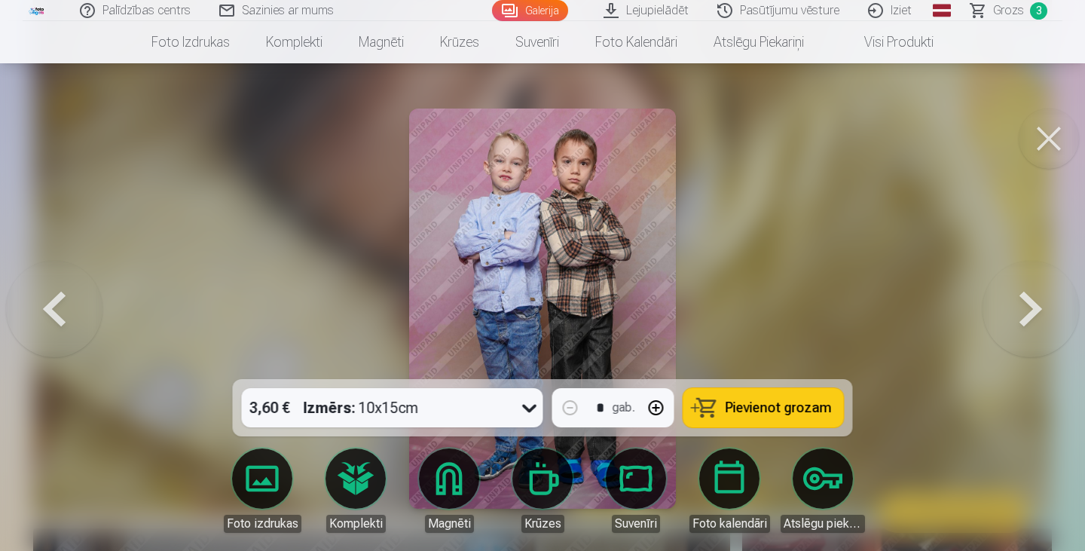
click at [1030, 315] on button at bounding box center [1030, 308] width 96 height 111
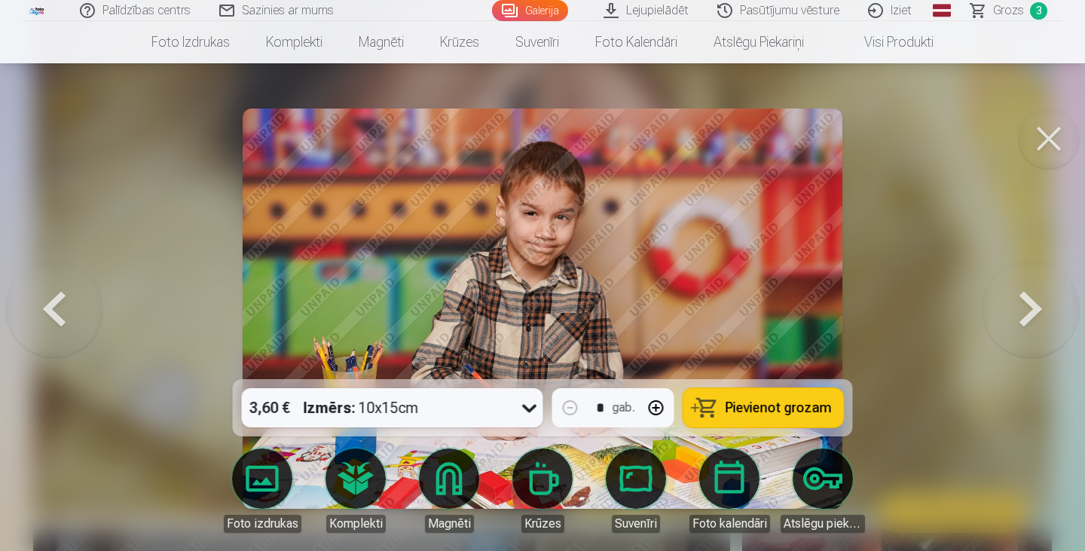
click at [1030, 315] on button at bounding box center [1030, 308] width 96 height 111
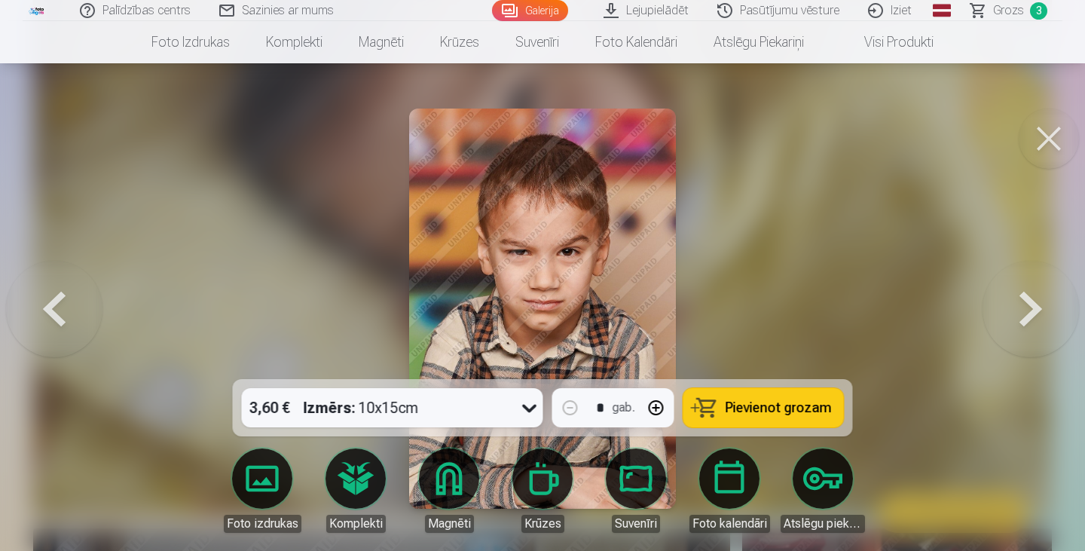
click at [1030, 315] on button at bounding box center [1030, 308] width 96 height 111
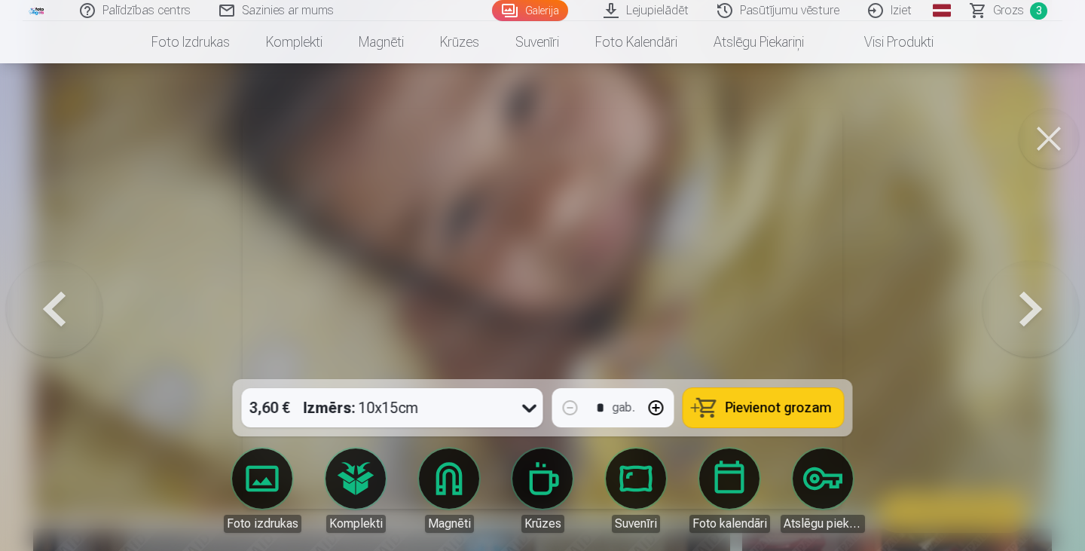
click at [1030, 315] on button at bounding box center [1030, 308] width 96 height 111
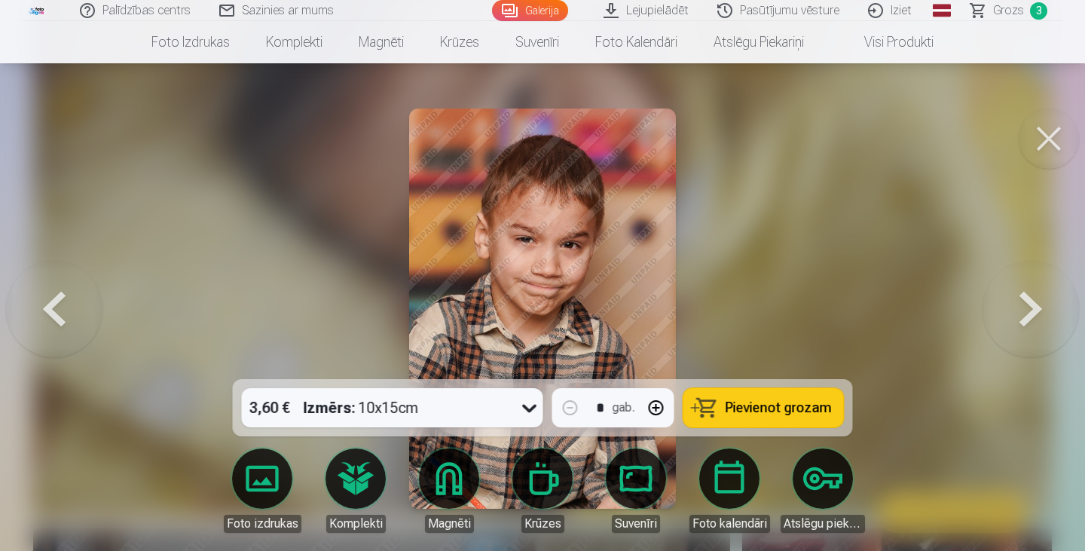
click at [1030, 315] on button at bounding box center [1030, 308] width 96 height 111
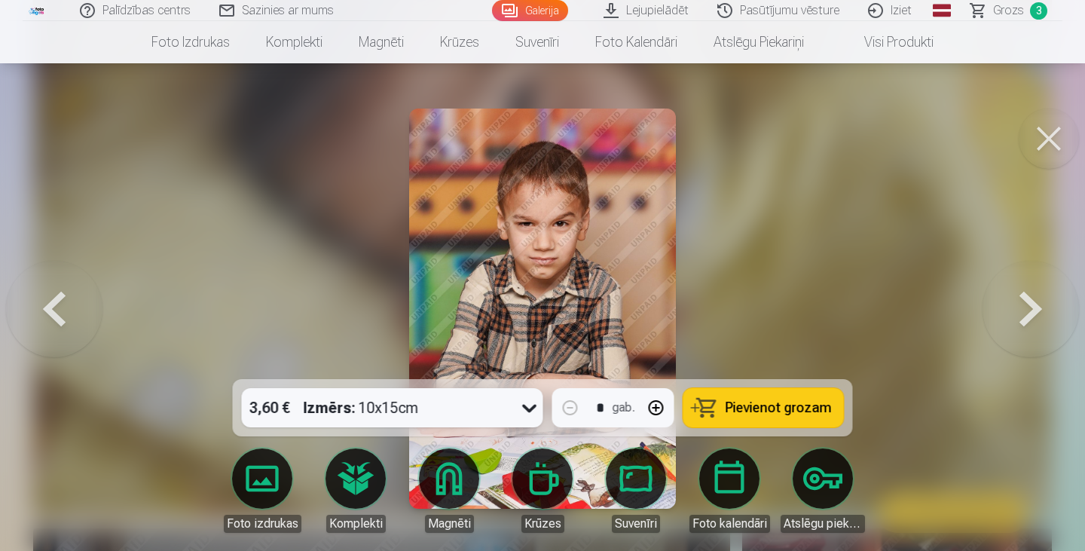
click at [1030, 315] on button at bounding box center [1030, 308] width 96 height 111
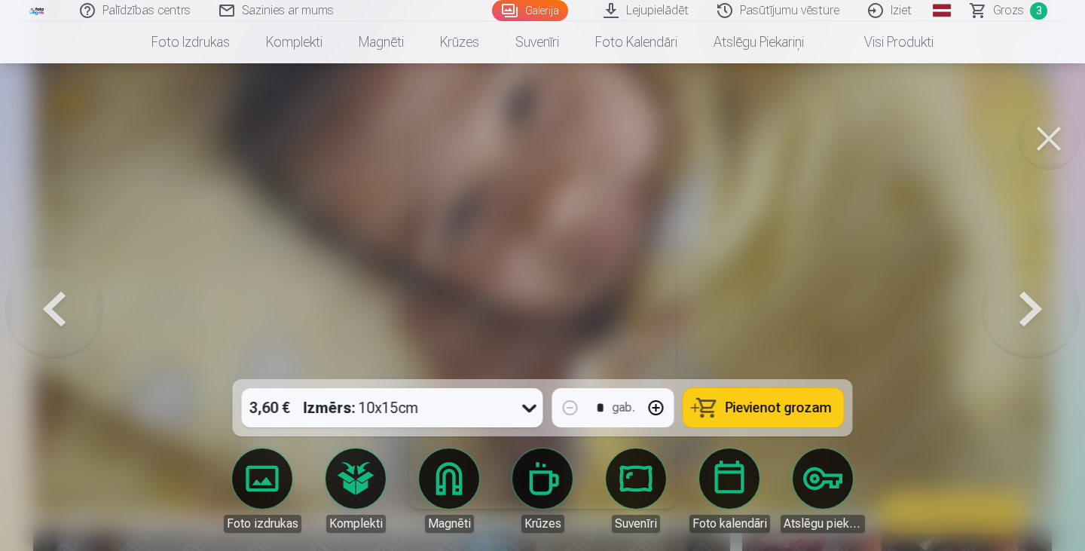
click at [1030, 315] on button at bounding box center [1030, 308] width 96 height 111
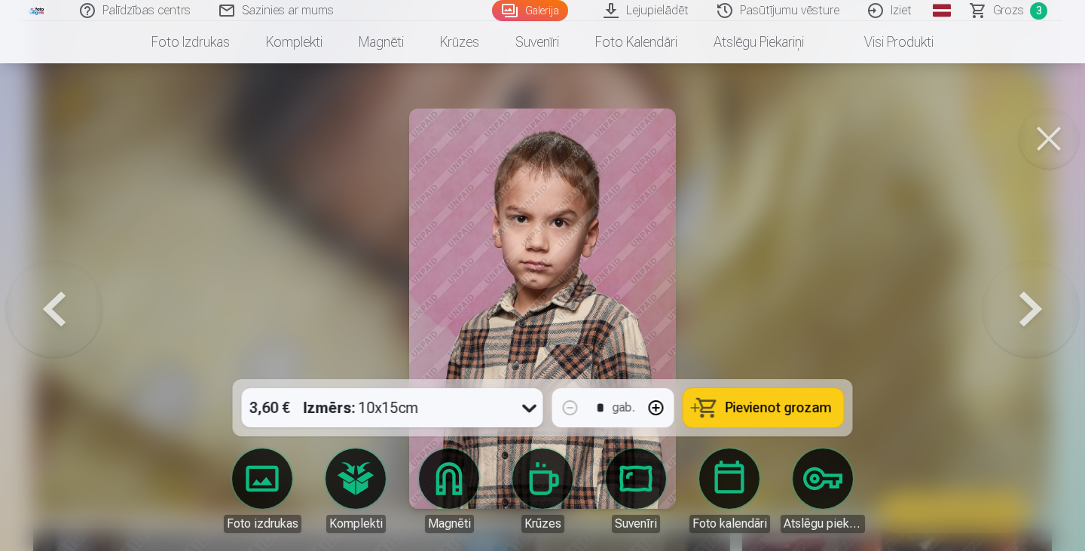
click at [1030, 315] on button at bounding box center [1030, 308] width 96 height 111
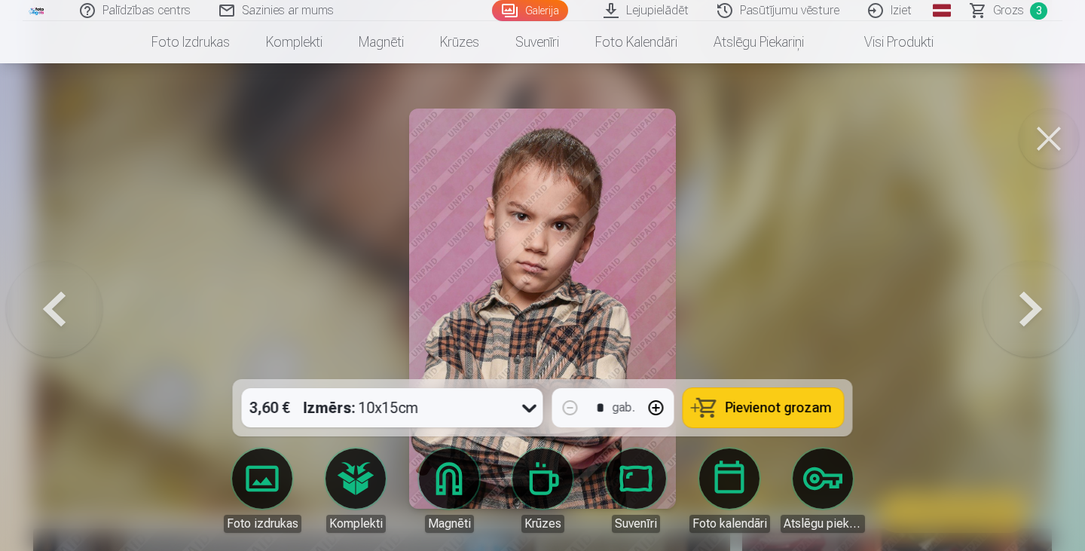
click at [1030, 315] on button at bounding box center [1030, 308] width 96 height 111
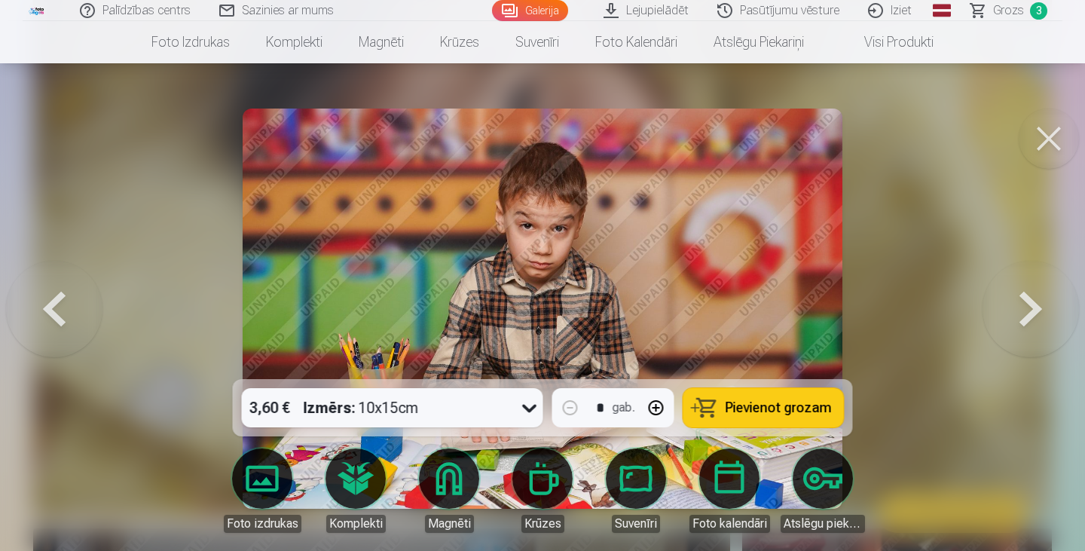
click at [1030, 315] on button at bounding box center [1030, 308] width 96 height 111
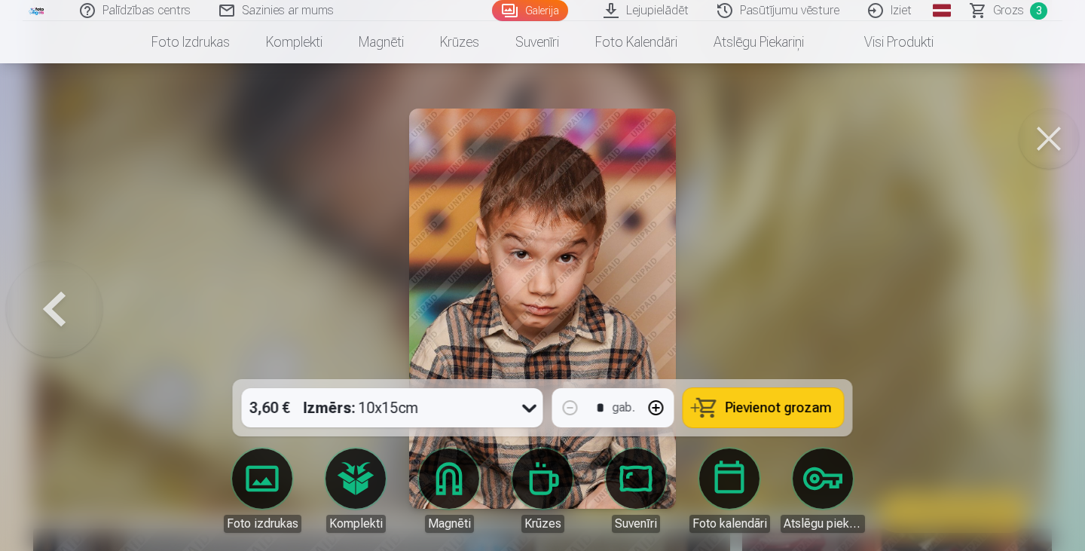
click at [1030, 315] on div at bounding box center [542, 275] width 1085 height 551
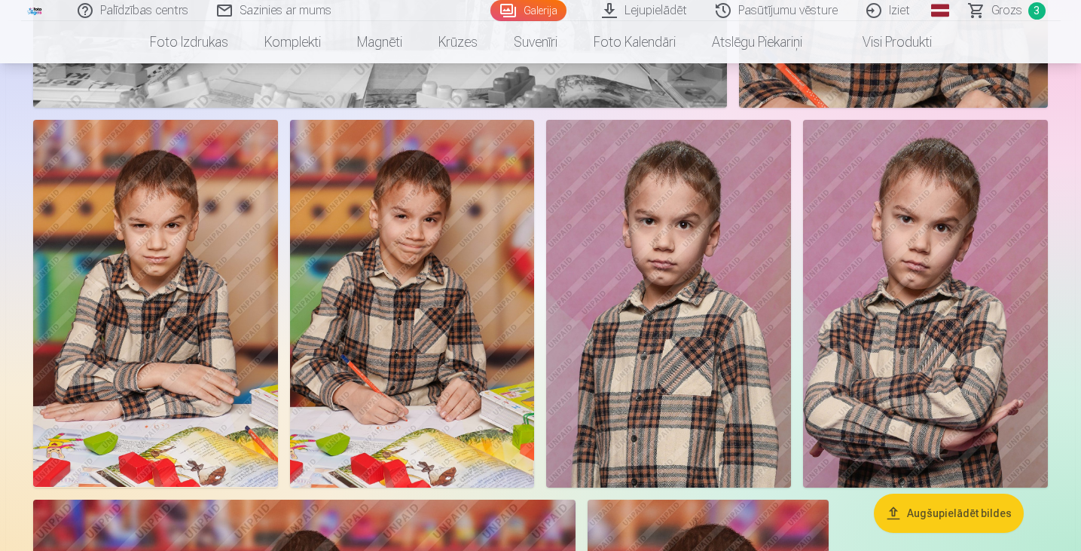
scroll to position [16664, 0]
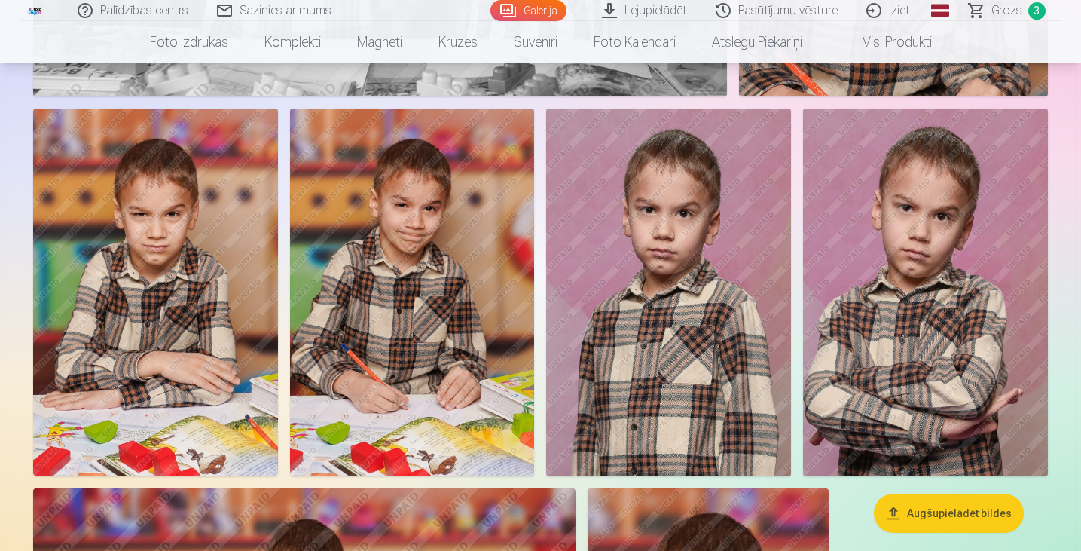
click at [236, 388] on img at bounding box center [155, 291] width 245 height 367
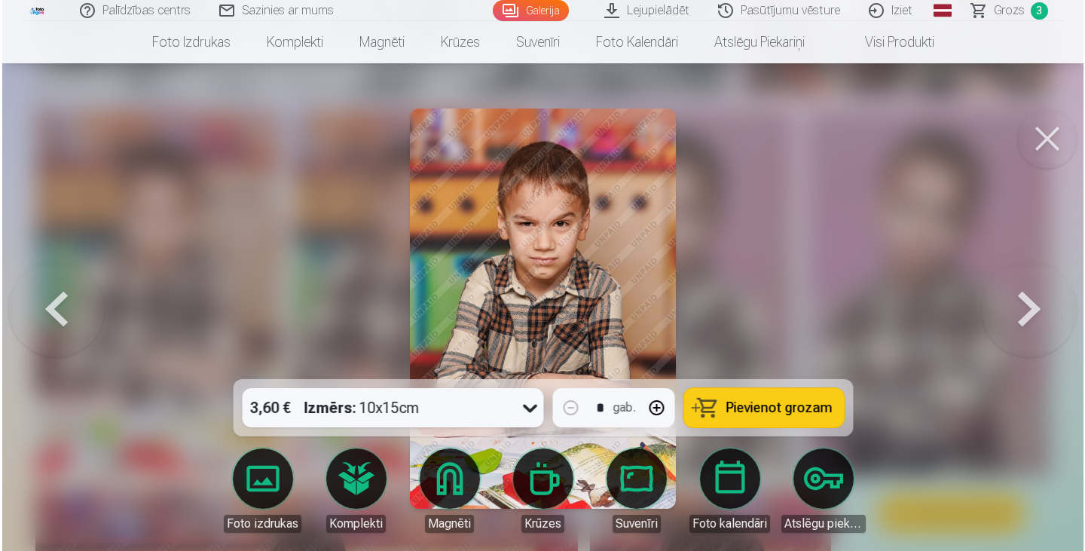
scroll to position [16723, 0]
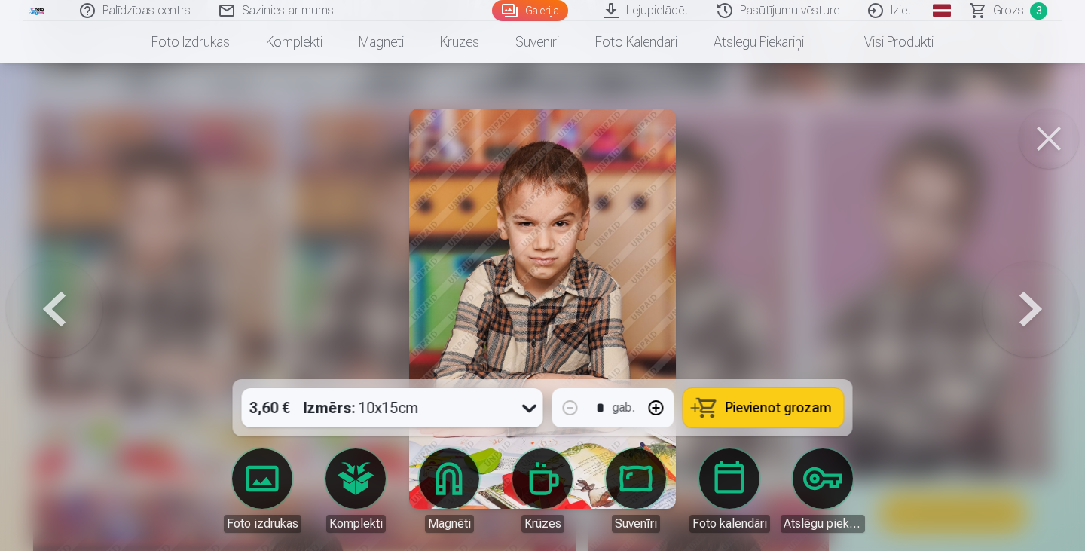
click at [654, 404] on button "button" at bounding box center [656, 407] width 36 height 36
click at [664, 403] on button "button" at bounding box center [656, 407] width 36 height 36
click at [773, 402] on span "Pievienot grozam" at bounding box center [778, 408] width 106 height 14
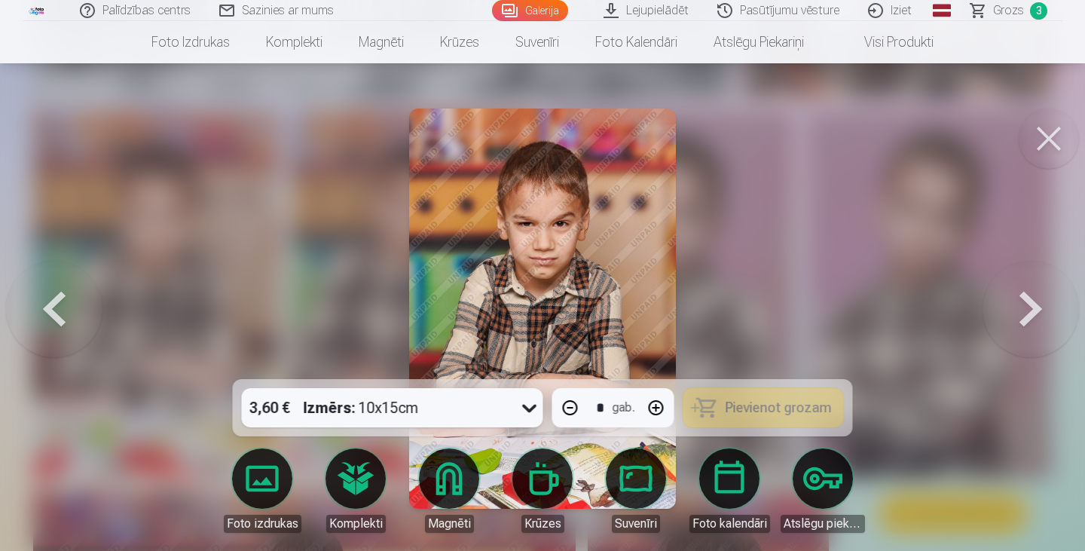
type input "*"
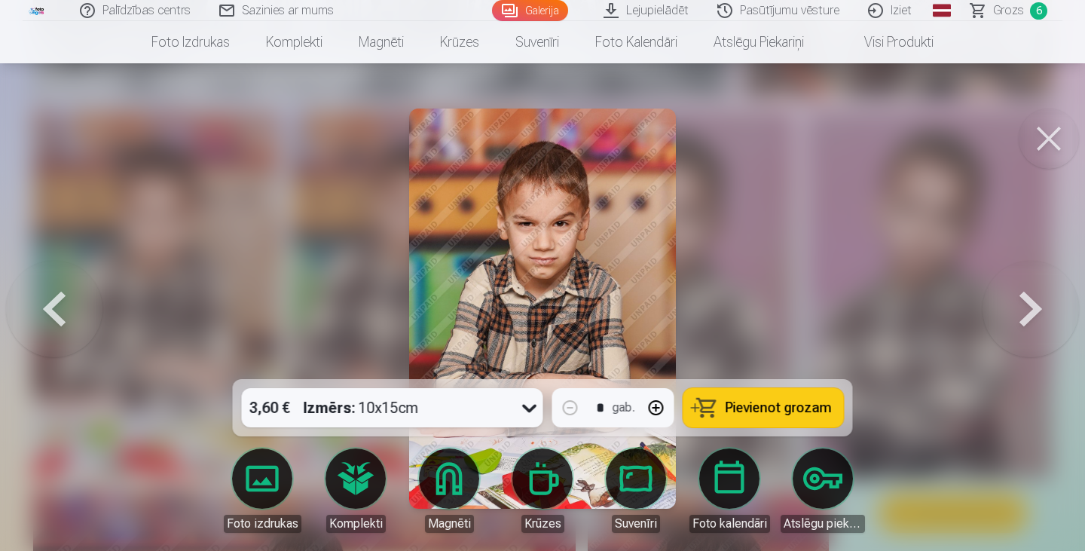
click at [1027, 309] on button at bounding box center [1030, 308] width 96 height 111
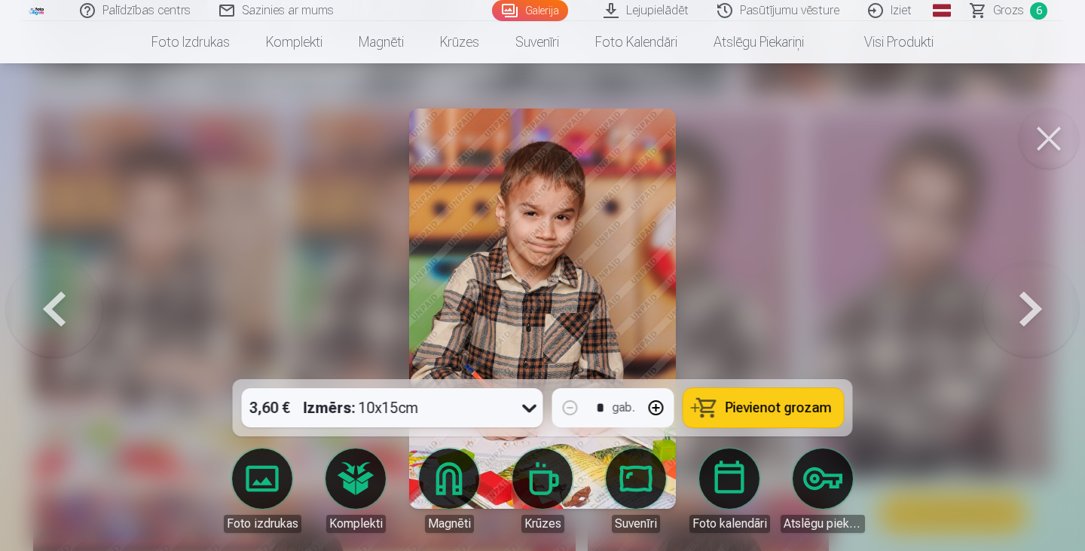
click at [1026, 309] on button at bounding box center [1030, 308] width 96 height 111
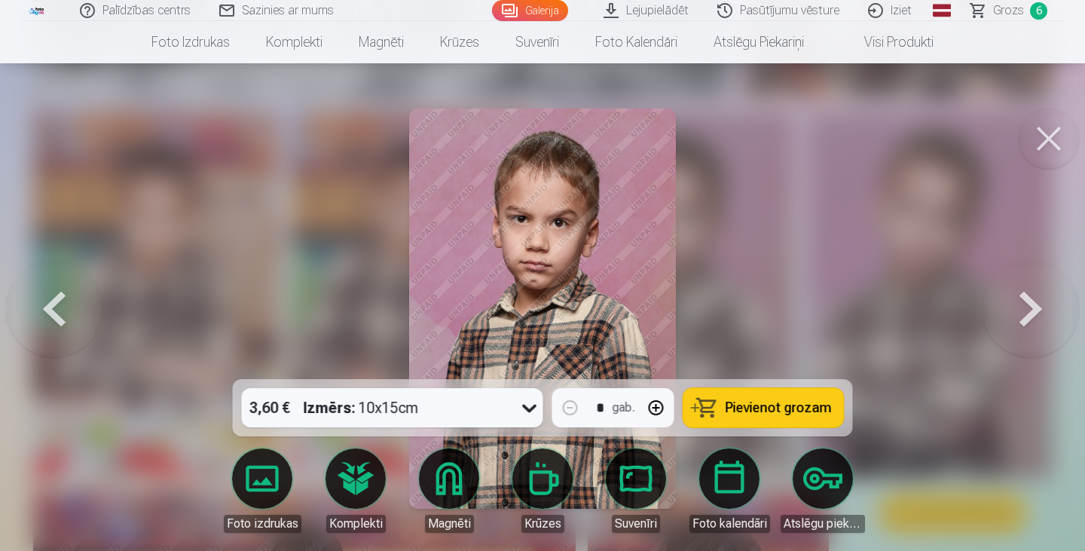
click at [1026, 309] on button at bounding box center [1030, 308] width 96 height 111
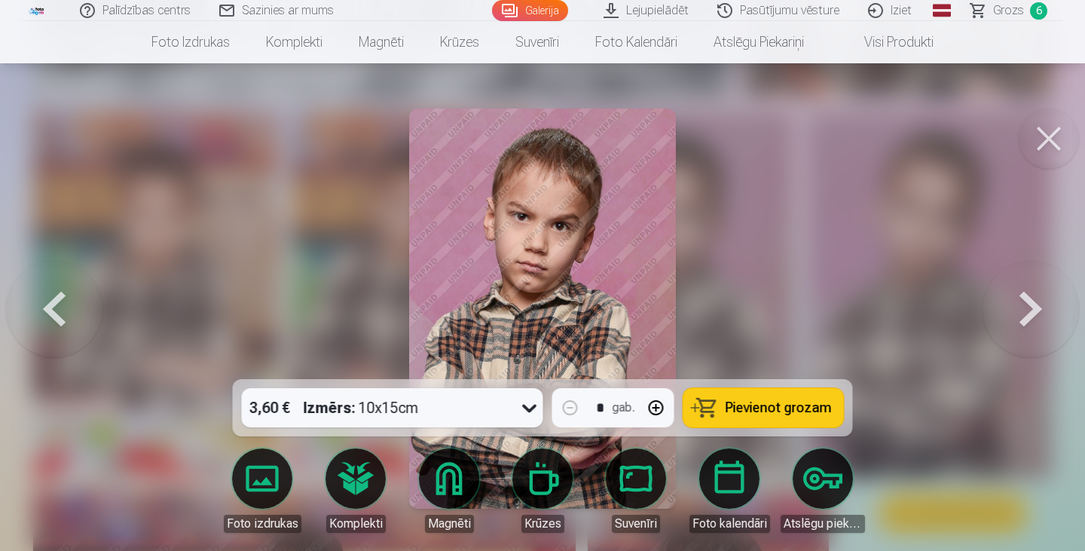
click at [1026, 309] on button at bounding box center [1030, 308] width 96 height 111
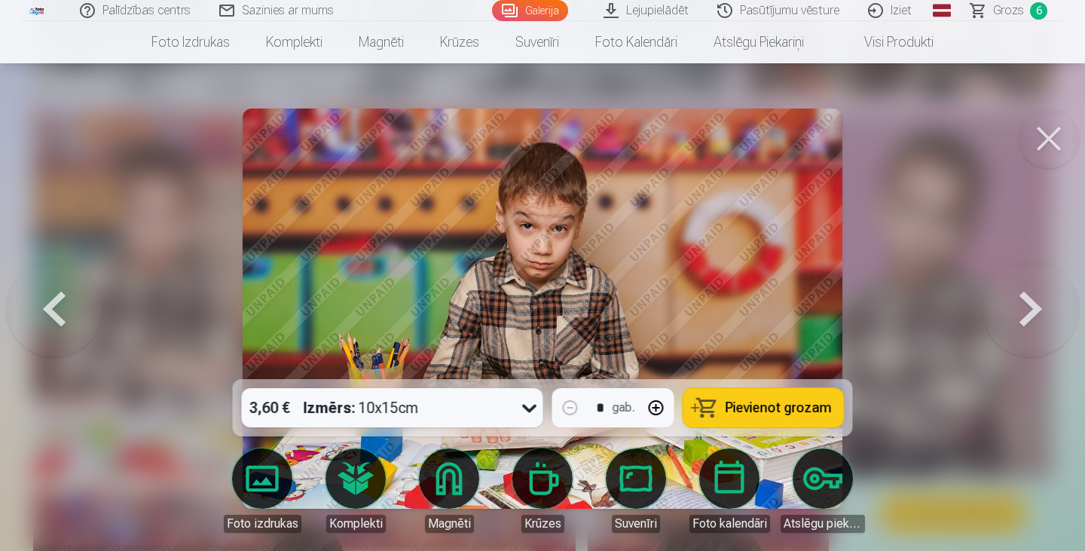
click at [1026, 309] on button at bounding box center [1030, 308] width 96 height 111
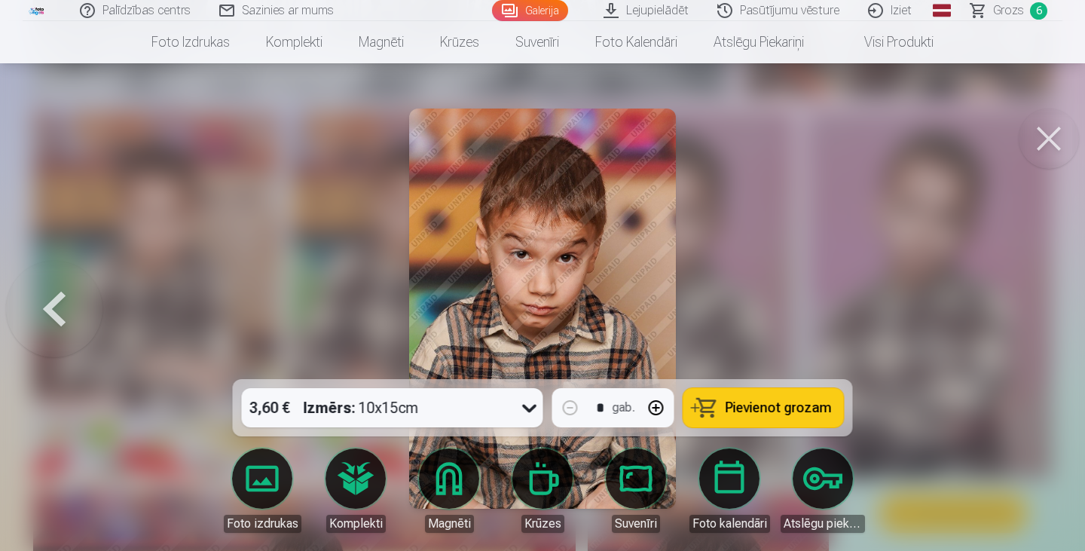
click at [1026, 309] on div at bounding box center [542, 275] width 1085 height 551
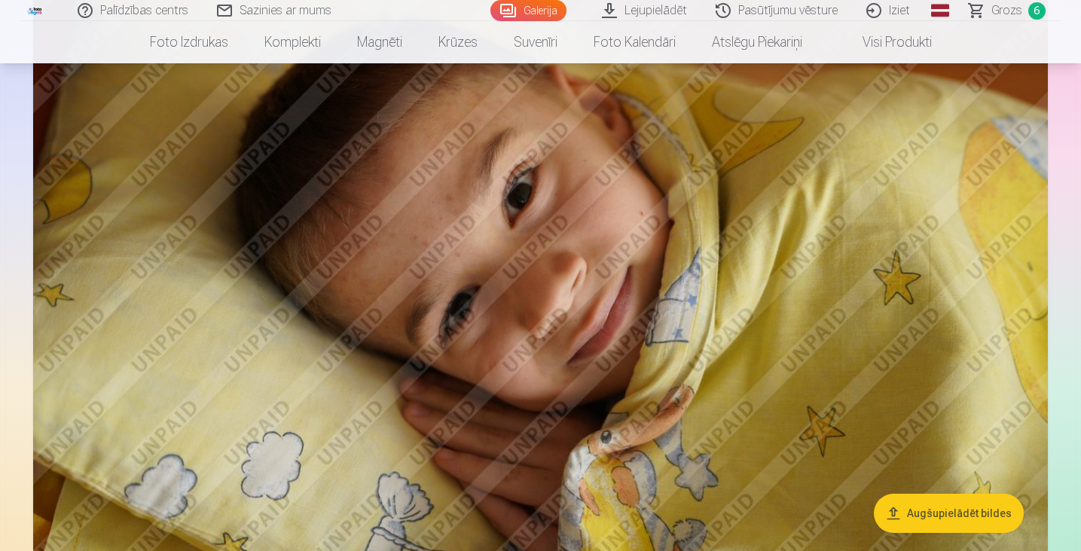
scroll to position [8830, 0]
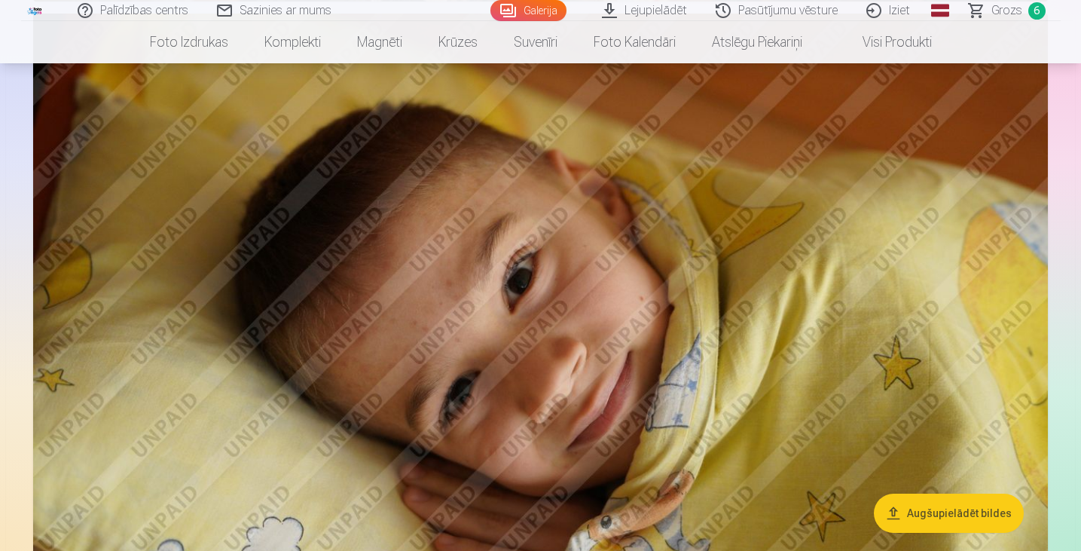
click at [997, 11] on span "Grozs" at bounding box center [1006, 11] width 31 height 18
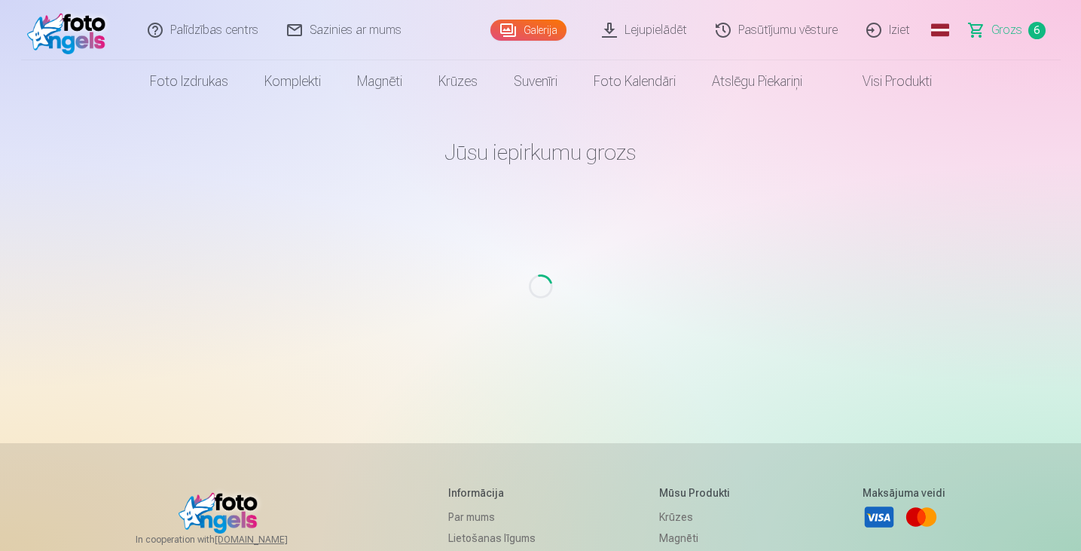
drag, startPoint x: 607, startPoint y: 222, endPoint x: 611, endPoint y: 215, distance: 8.4
click at [607, 223] on main "[PERSON_NAME] iepirkumu grozs Loading..." at bounding box center [541, 254] width 880 height 304
click at [1002, 26] on span "Grozs" at bounding box center [1006, 30] width 31 height 18
